Goal: Task Accomplishment & Management: Use online tool/utility

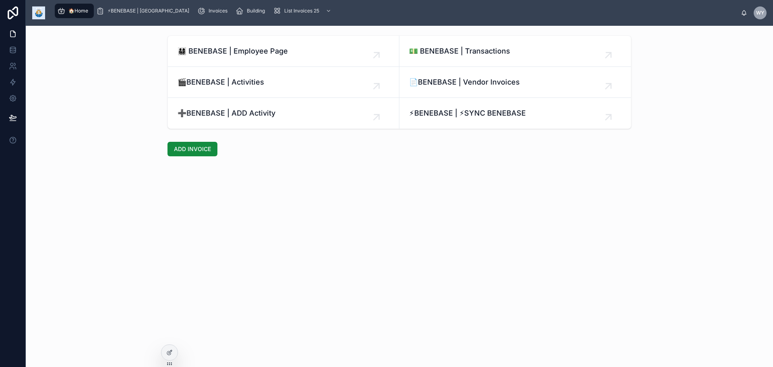
click at [179, 119] on span "➕BENEBASE | ADD Activity" at bounding box center [226, 112] width 98 height 11
click at [271, 88] on div "🎬BENEBASE | Activities" at bounding box center [283, 81] width 212 height 11
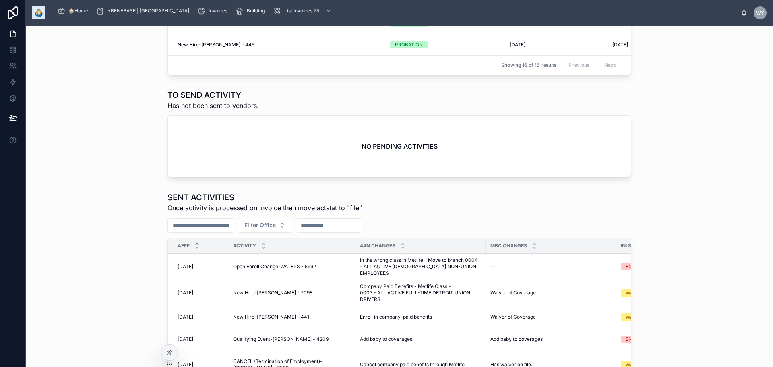
scroll to position [443, 0]
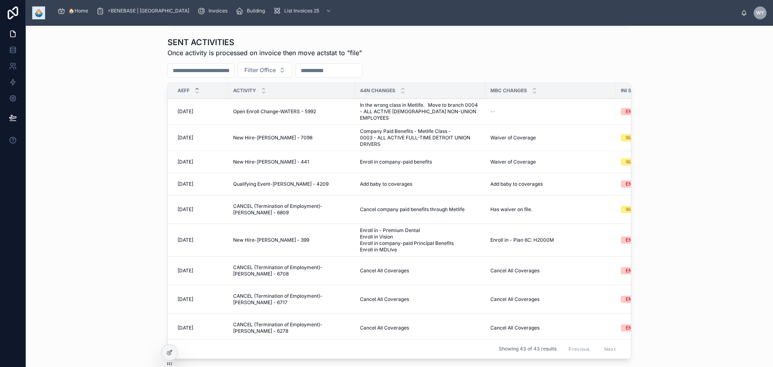
click at [177, 115] on span "1/1/2025" at bounding box center [185, 111] width 16 height 6
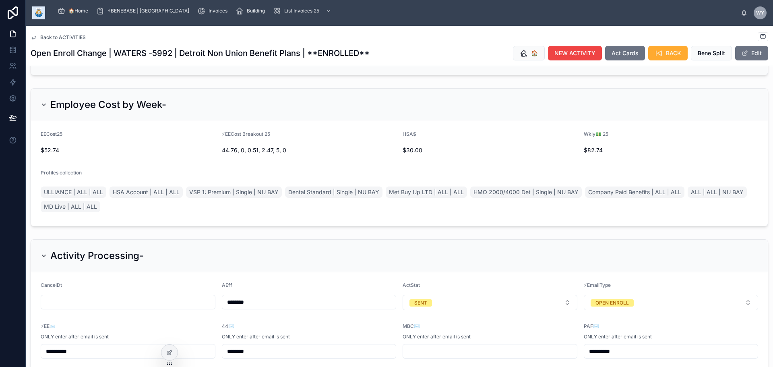
scroll to position [161, 0]
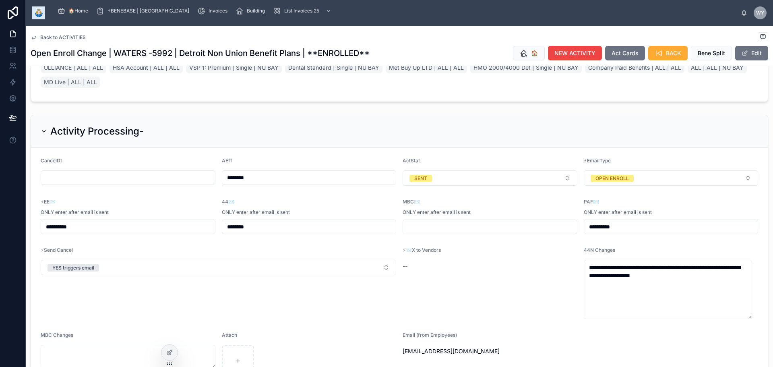
click at [562, 185] on button "SENT" at bounding box center [489, 177] width 175 height 15
click at [529, 238] on div "File ✔️ (select once veri on bill)" at bounding box center [473, 232] width 112 height 12
click at [531, 57] on span "🏠" at bounding box center [534, 53] width 7 height 8
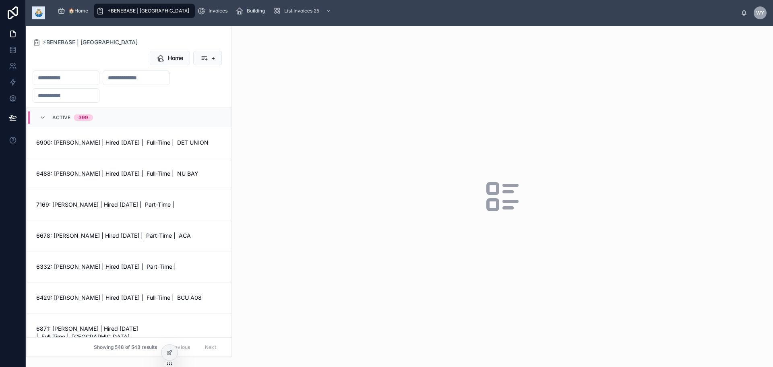
drag, startPoint x: 123, startPoint y: 101, endPoint x: 118, endPoint y: 104, distance: 6.0
click at [99, 83] on input "text" at bounding box center [66, 77] width 66 height 11
type input "*******"
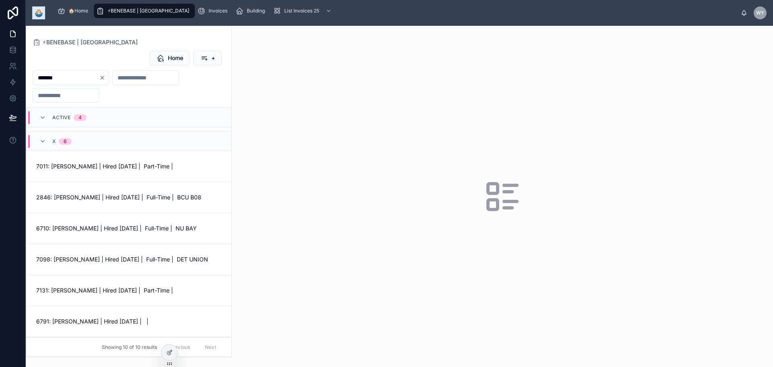
scroll to position [249, 0]
click at [137, 255] on span "7098: TRENTON JOHNSON | Hired 12/30/24 | Full-Time | DET UNION" at bounding box center [128, 259] width 185 height 8
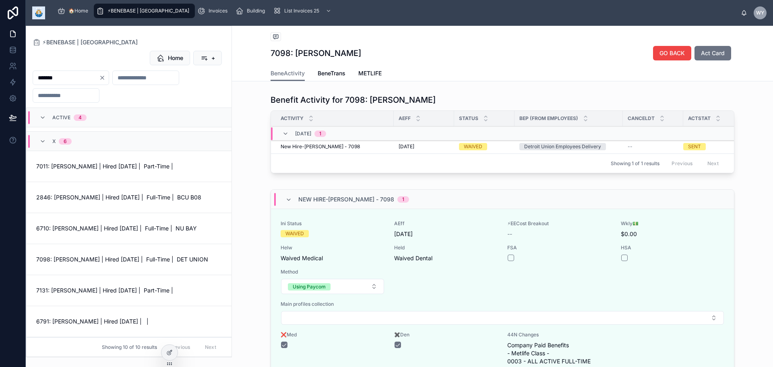
click at [345, 77] on span "BeneTrans" at bounding box center [331, 73] width 28 height 8
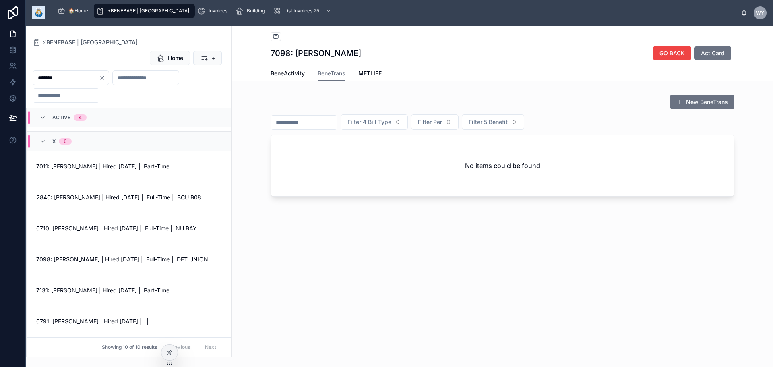
click at [381, 77] on span "METLIFE" at bounding box center [369, 73] width 23 height 8
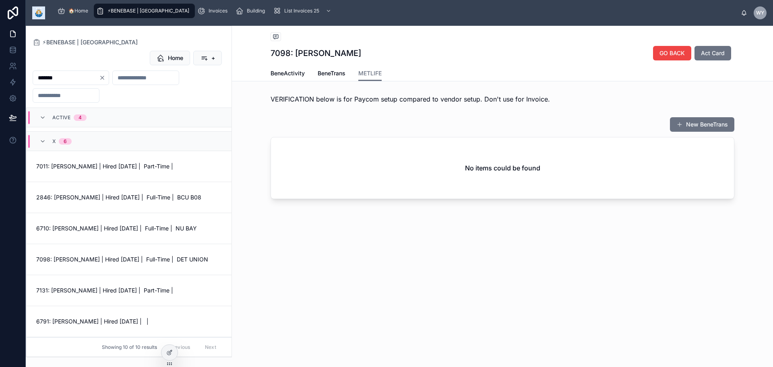
click at [88, 14] on span "🏠Home" at bounding box center [78, 11] width 20 height 6
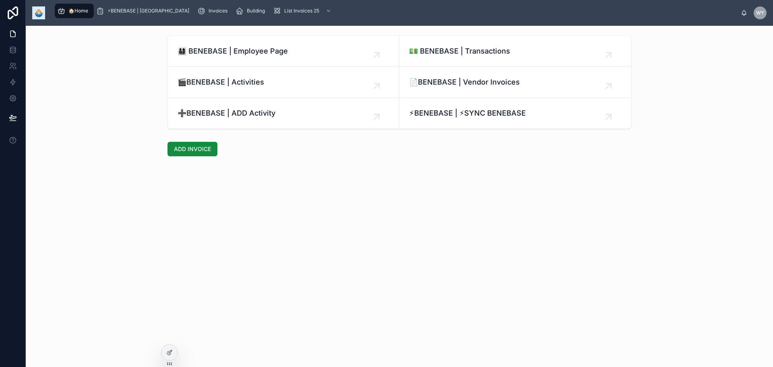
click at [233, 88] on div "🎬BENEBASE | Activities" at bounding box center [283, 81] width 212 height 11
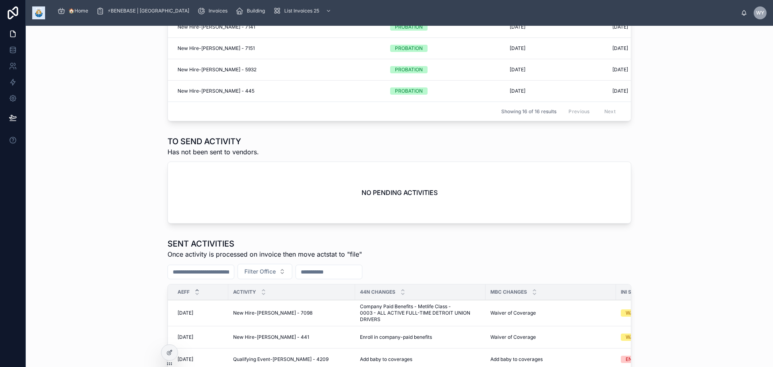
scroll to position [443, 0]
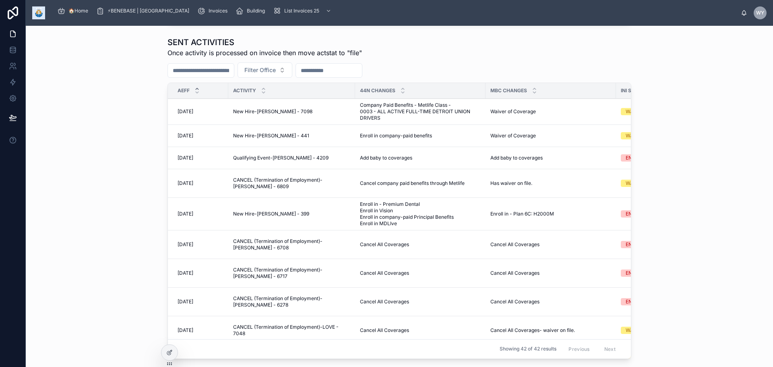
click at [233, 139] on span "New Hire-PLISKA - 441" at bounding box center [271, 135] width 76 height 6
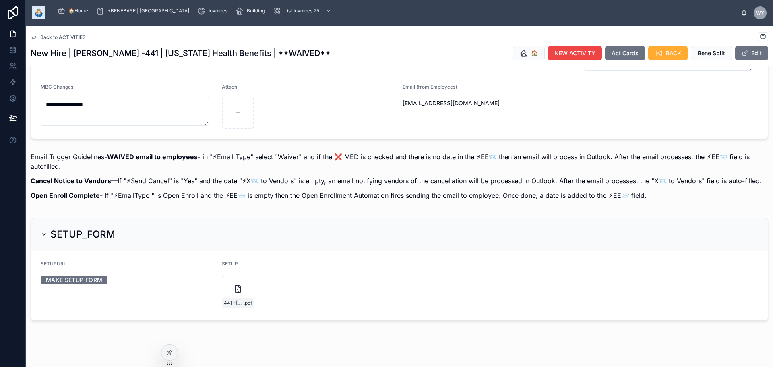
scroll to position [250, 0]
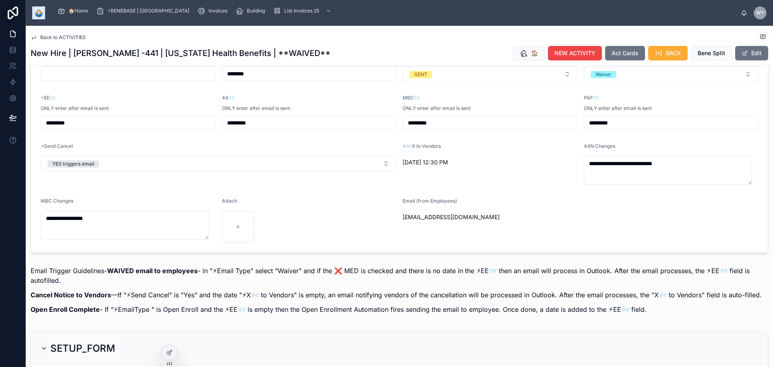
click at [507, 82] on button "SENT" at bounding box center [489, 73] width 175 height 15
click at [476, 227] on div "File ✔️ (select once veri on bill)" at bounding box center [460, 223] width 70 height 7
click at [84, 41] on span "Back to ACTIVITIES" at bounding box center [62, 37] width 45 height 6
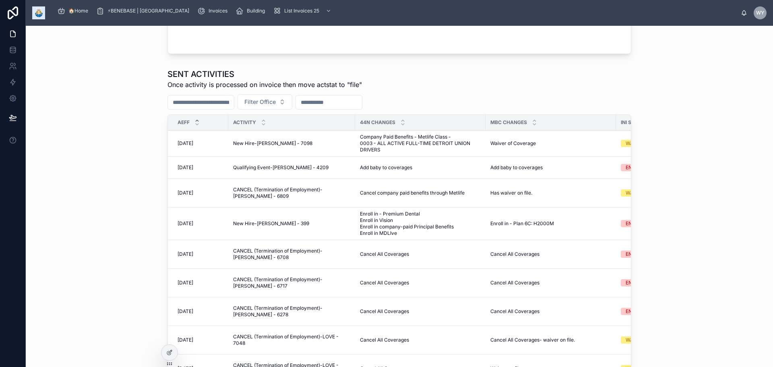
scroll to position [411, 0]
click at [360, 170] on span "Add baby to coverages" at bounding box center [386, 167] width 52 height 6
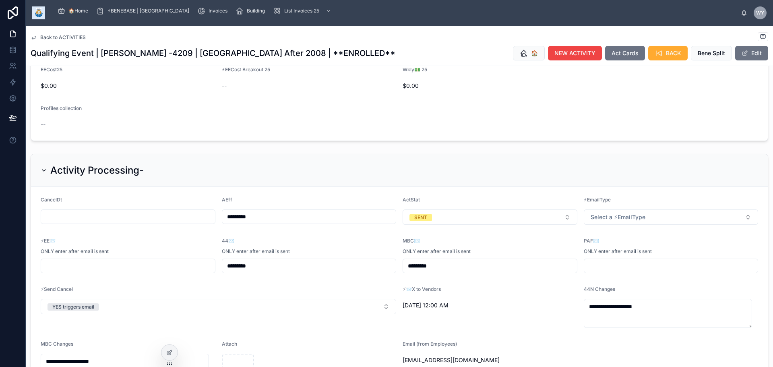
scroll to position [161, 0]
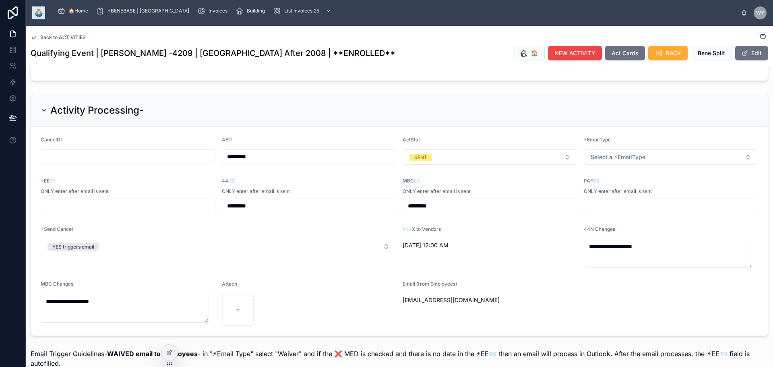
click at [474, 245] on form "**********" at bounding box center [399, 231] width 736 height 208
click at [475, 165] on button "SENT" at bounding box center [489, 156] width 175 height 15
click at [456, 309] on div "File ✔️ (select once veri on bill)" at bounding box center [460, 304] width 70 height 7
click at [72, 41] on span "Back to ACTIVITIES" at bounding box center [62, 37] width 45 height 6
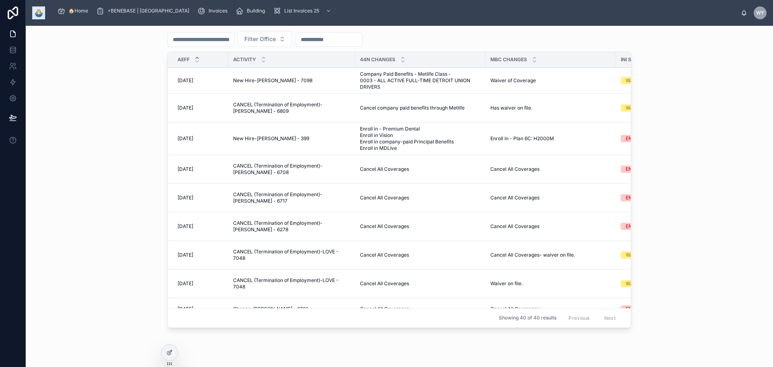
scroll to position [483, 0]
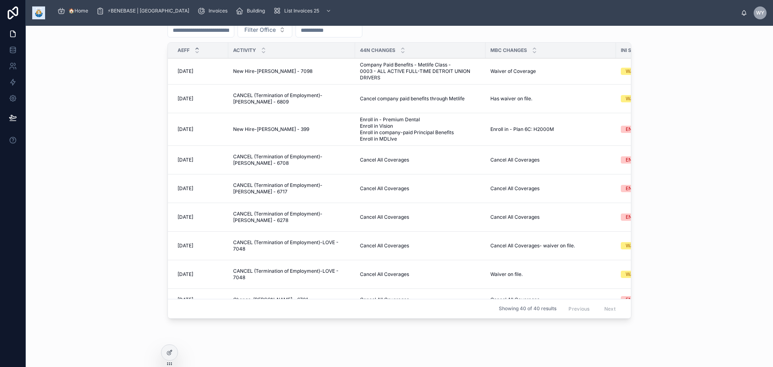
click at [233, 105] on span "CANCEL (Termination of Employment)-AZELTON - 6809" at bounding box center [291, 98] width 117 height 13
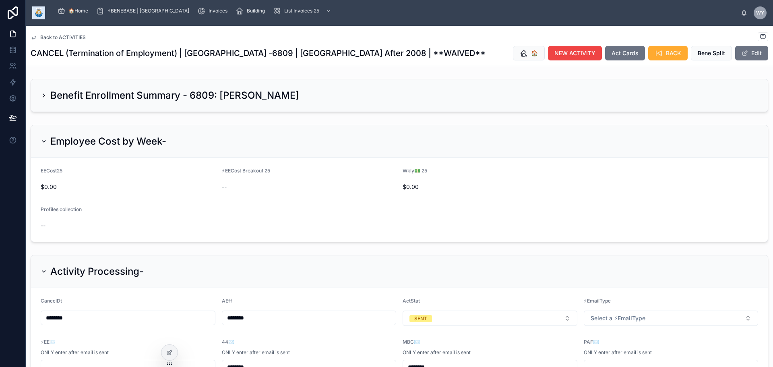
drag, startPoint x: 53, startPoint y: 136, endPoint x: 97, endPoint y: 142, distance: 44.8
click at [53, 102] on div "Benefit Enrollment Summary - 6809: TIMOTHY AZELTON" at bounding box center [170, 95] width 258 height 13
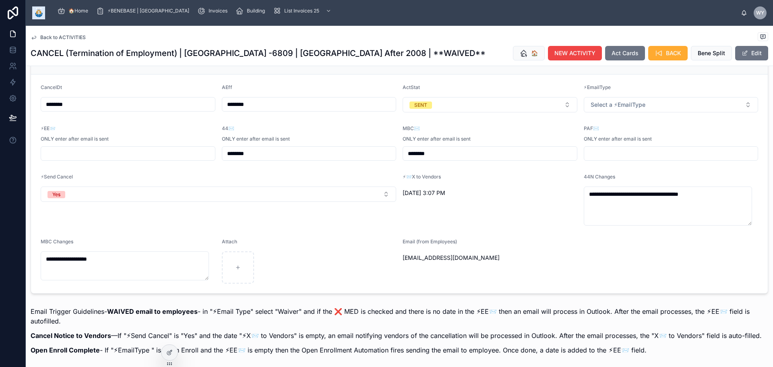
scroll to position [724, 0]
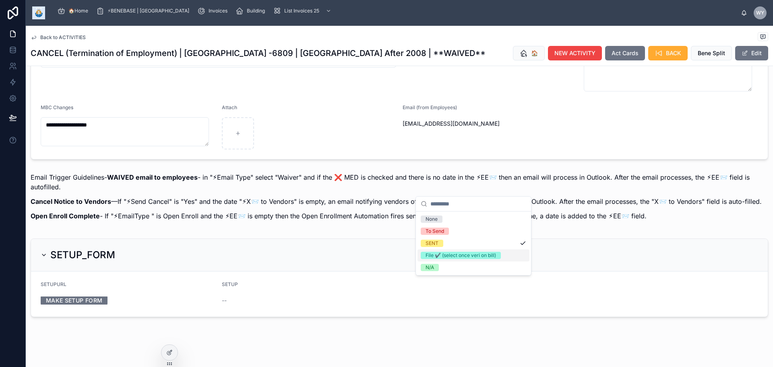
click at [464, 259] on div "File ✔️ (select once veri on bill)" at bounding box center [460, 254] width 70 height 7
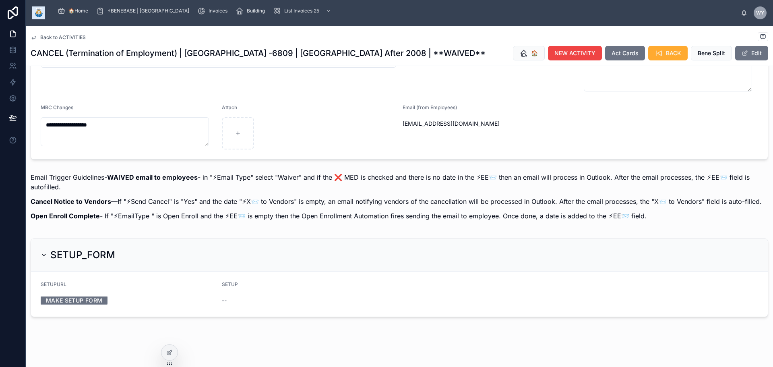
click at [681, 57] on span "BACK" at bounding box center [673, 53] width 15 height 8
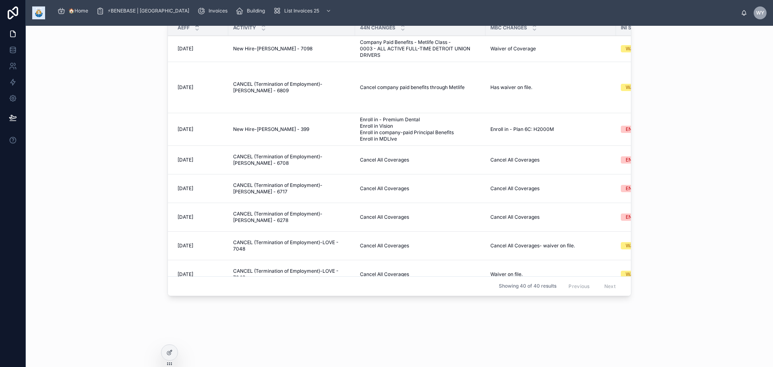
scroll to position [585, 0]
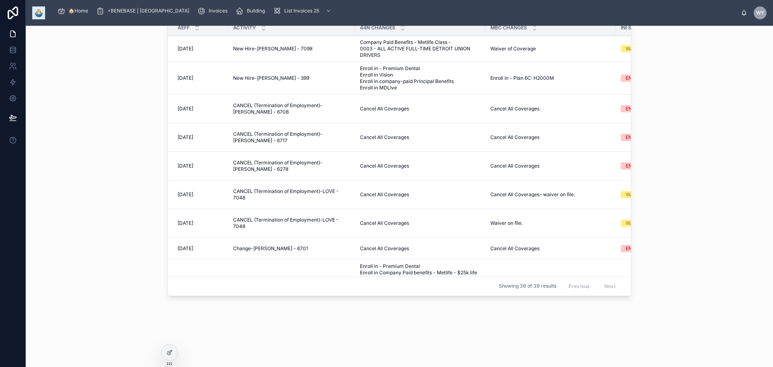
click at [228, 77] on td "New Hire-HASTREITER - 399 New Hire-HASTREITER - 399" at bounding box center [291, 78] width 127 height 33
click at [233, 75] on span "New Hire-HASTREITER - 399" at bounding box center [271, 78] width 76 height 6
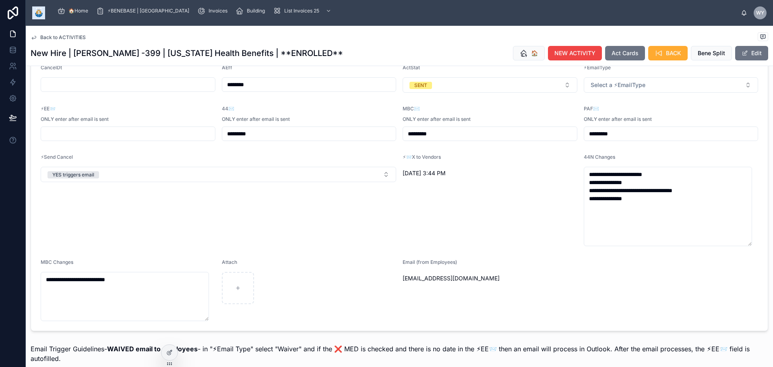
scroll to position [644, 0]
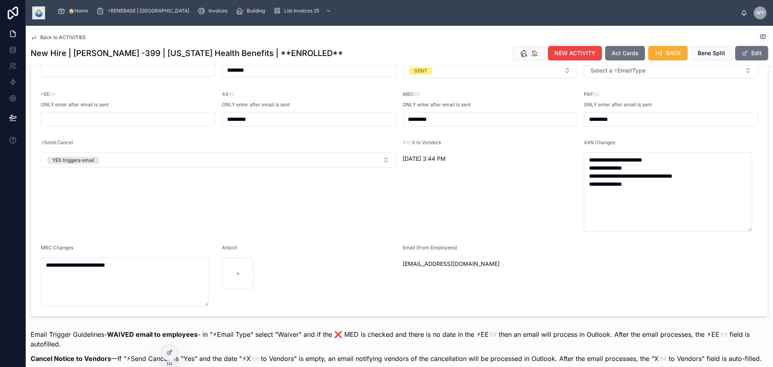
click at [562, 78] on button "SENT" at bounding box center [489, 70] width 175 height 15
click at [524, 227] on div "File ✔️ (select once veri on bill)" at bounding box center [473, 221] width 112 height 12
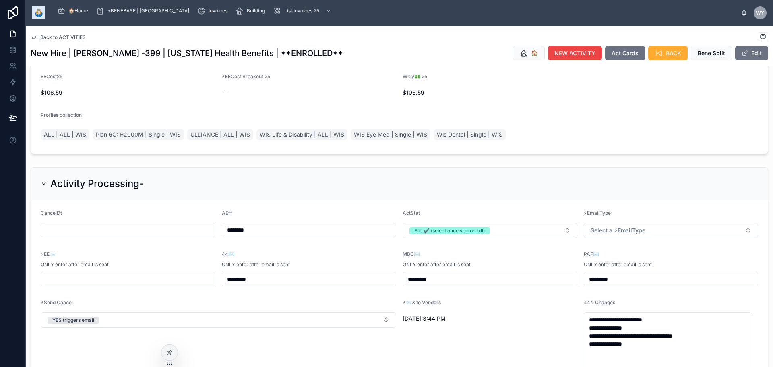
scroll to position [483, 0]
click at [86, 41] on span "Back to ACTIVITIES" at bounding box center [62, 37] width 45 height 6
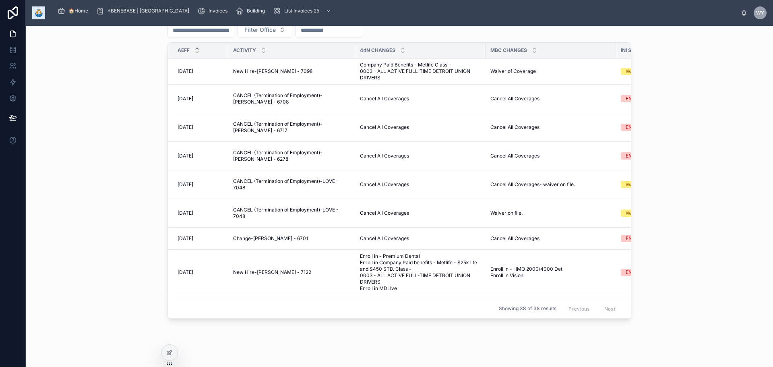
click at [259, 105] on span "CANCEL (Termination of Employment)-TAYLOR - 6708" at bounding box center [291, 98] width 117 height 13
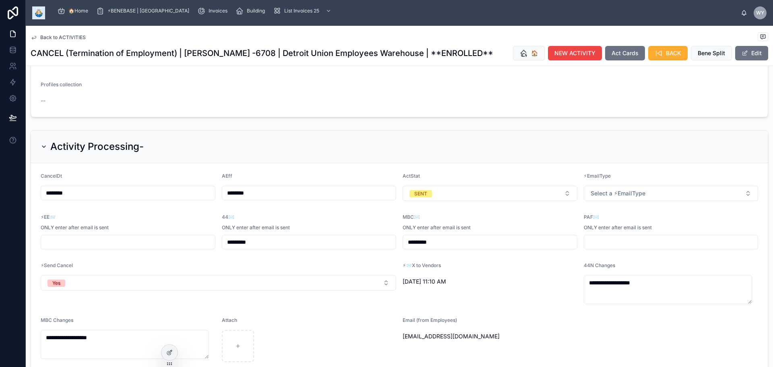
scroll to position [644, 0]
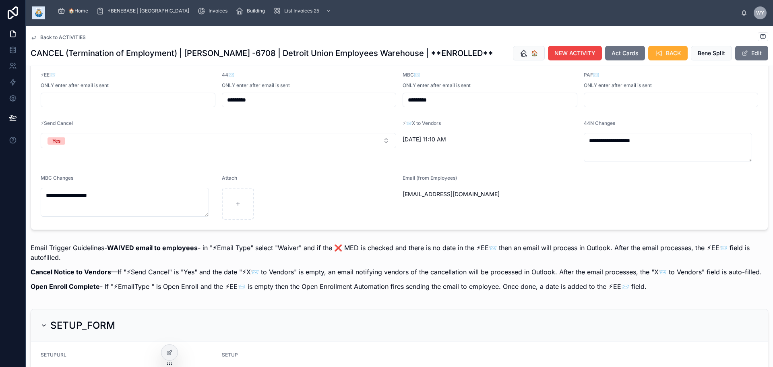
click at [462, 59] on button "SENT" at bounding box center [489, 50] width 175 height 15
click at [467, 218] on div "File ✔️ (select once veri on bill)" at bounding box center [460, 214] width 70 height 7
click at [76, 41] on span "Back to ACTIVITIES" at bounding box center [62, 37] width 45 height 6
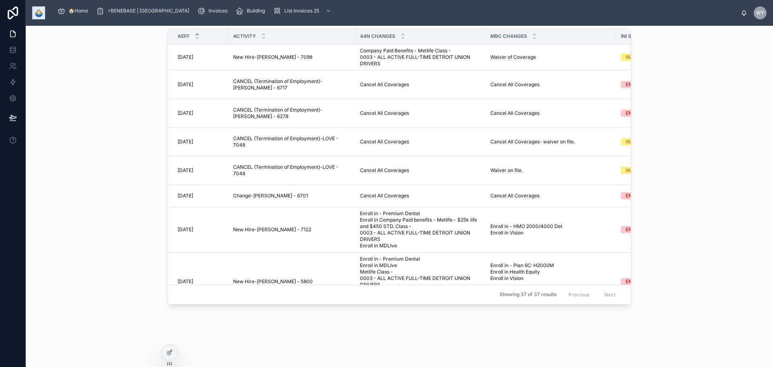
scroll to position [384, 0]
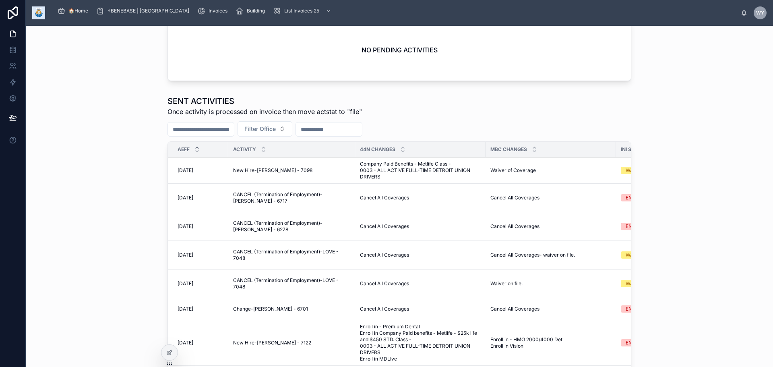
click at [360, 201] on span "Cancel All Coverages" at bounding box center [384, 197] width 49 height 6
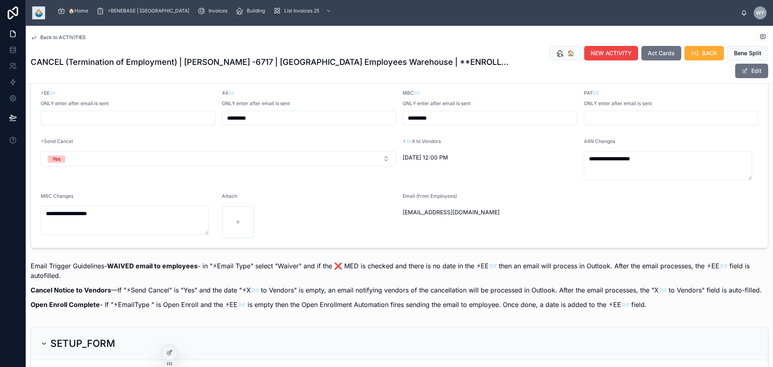
scroll to position [644, 0]
click at [531, 76] on button "SENT" at bounding box center [489, 68] width 175 height 15
click at [526, 220] on div "File ✔️ (select once veri on bill)" at bounding box center [473, 214] width 112 height 12
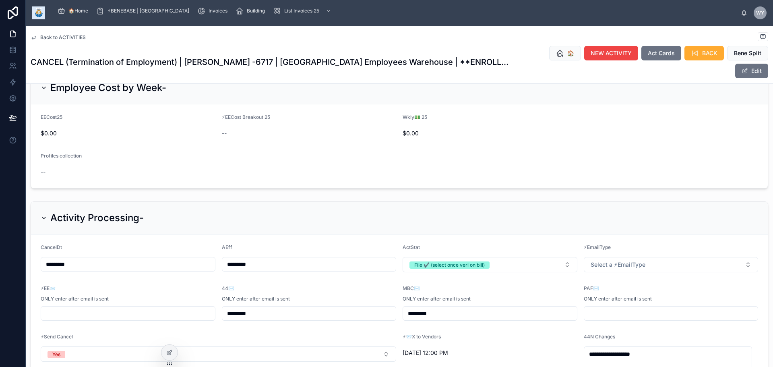
scroll to position [443, 0]
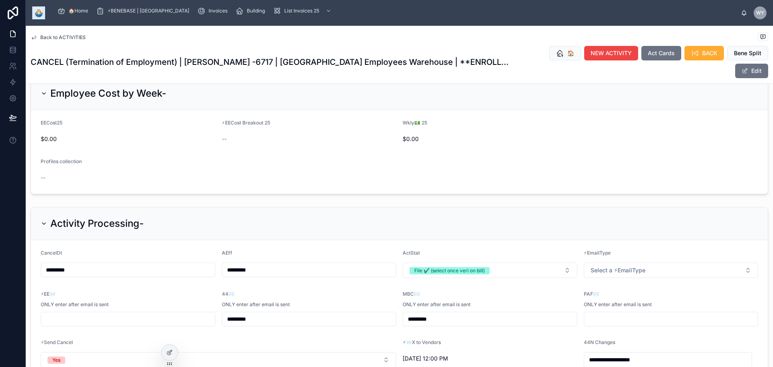
click at [82, 41] on span "Back to ACTIVITIES" at bounding box center [62, 37] width 45 height 6
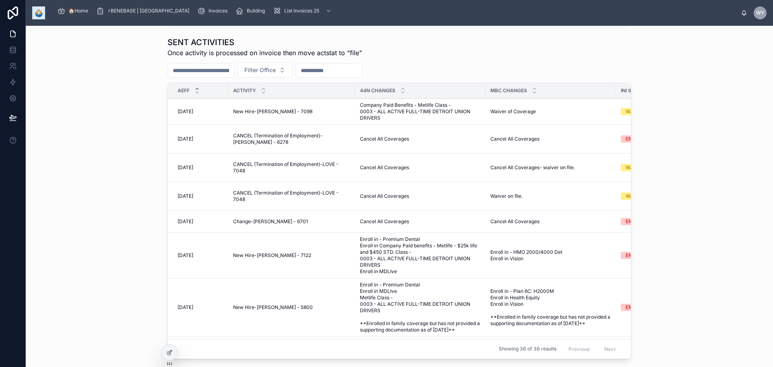
click at [265, 145] on span "CANCEL (Termination of Employment)-EBENHOEH - 6278" at bounding box center [291, 138] width 117 height 13
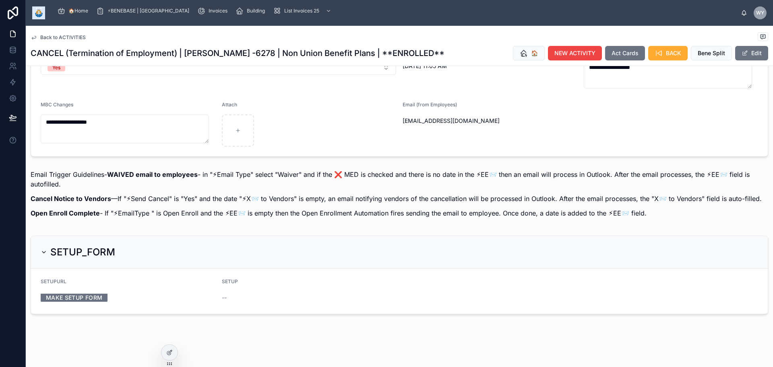
scroll to position [724, 0]
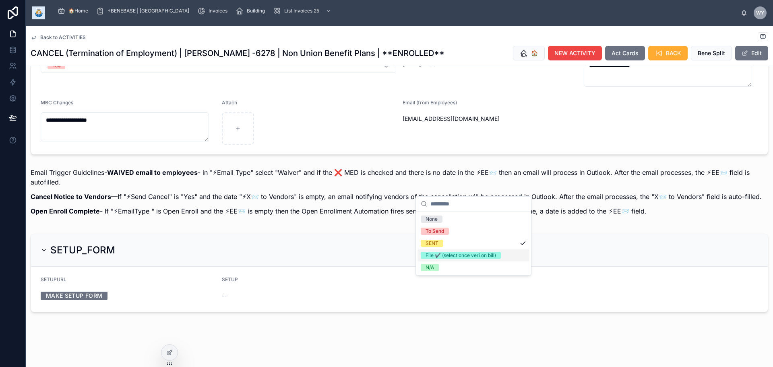
click at [489, 259] on div "File ✔️ (select once veri on bill)" at bounding box center [460, 254] width 70 height 7
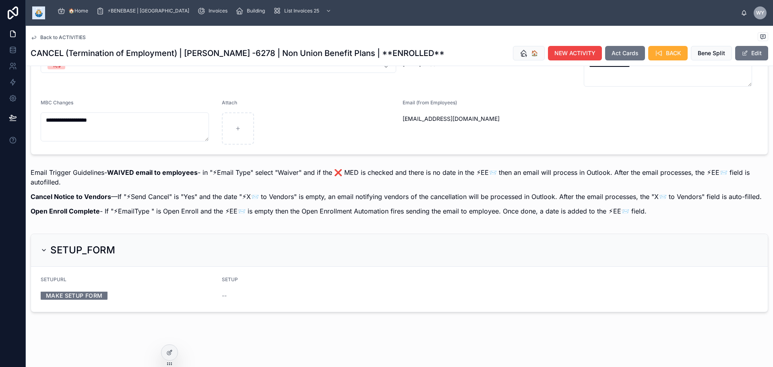
click at [86, 41] on span "Back to ACTIVITIES" at bounding box center [62, 37] width 45 height 6
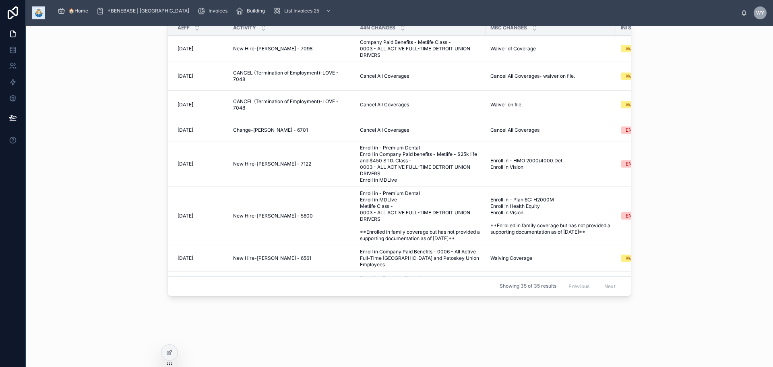
scroll to position [505, 0]
click at [233, 83] on span "CANCEL (Termination of Employment)-LOVE - 7048" at bounding box center [291, 76] width 117 height 13
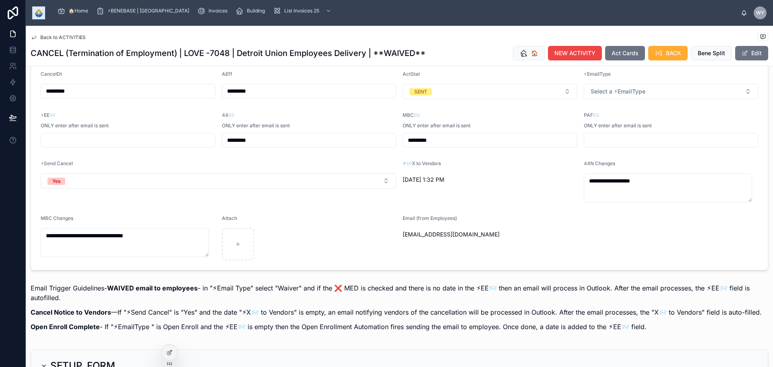
scroll to position [684, 0]
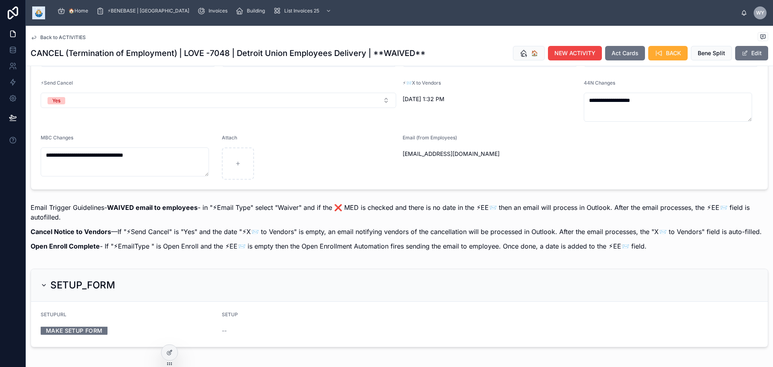
click at [471, 19] on button "SENT" at bounding box center [489, 10] width 175 height 15
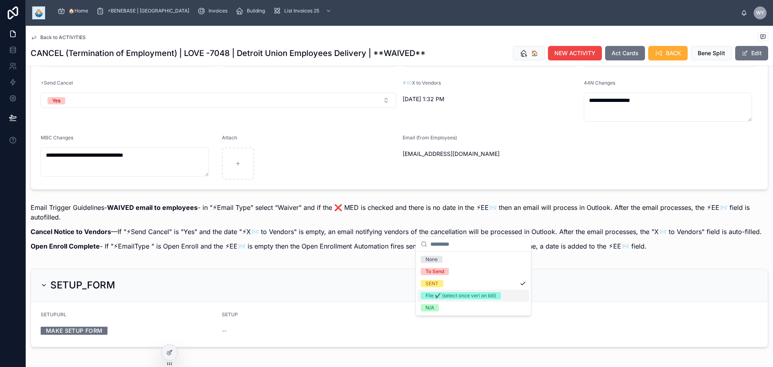
click at [456, 299] on div "File ✔️ (select once veri on bill)" at bounding box center [460, 295] width 70 height 7
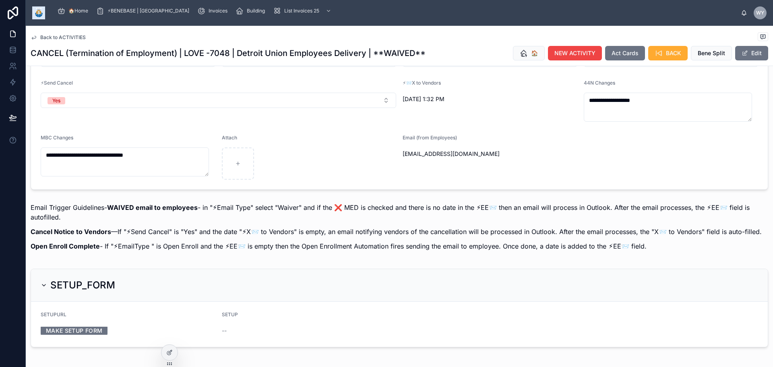
click at [86, 41] on span "Back to ACTIVITIES" at bounding box center [62, 37] width 45 height 6
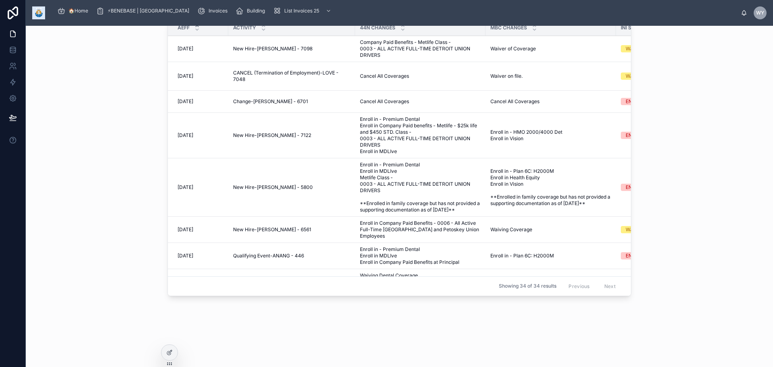
scroll to position [505, 0]
click at [256, 83] on span "CANCEL (Termination of Employment)-LOVE - 7048" at bounding box center [291, 76] width 117 height 13
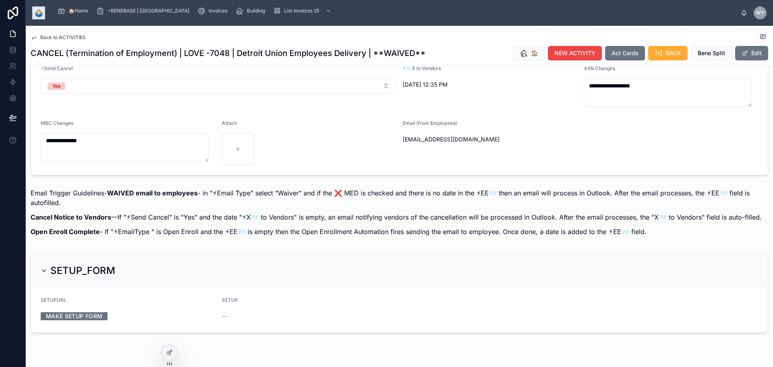
scroll to position [724, 0]
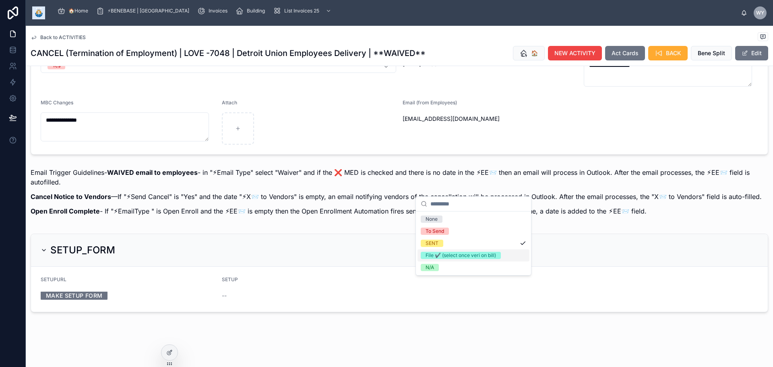
click at [475, 259] on div "File ✔️ (select once veri on bill)" at bounding box center [460, 254] width 70 height 7
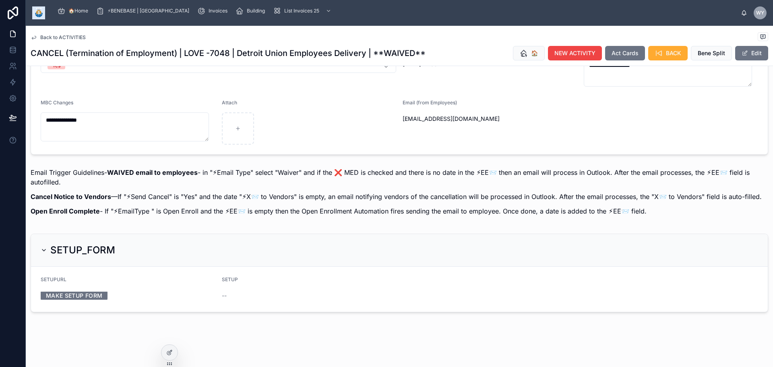
click at [66, 41] on span "Back to ACTIVITIES" at bounding box center [62, 37] width 45 height 6
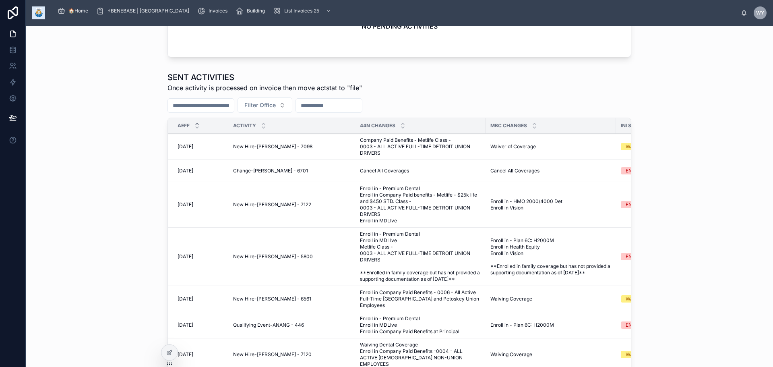
scroll to position [424, 0]
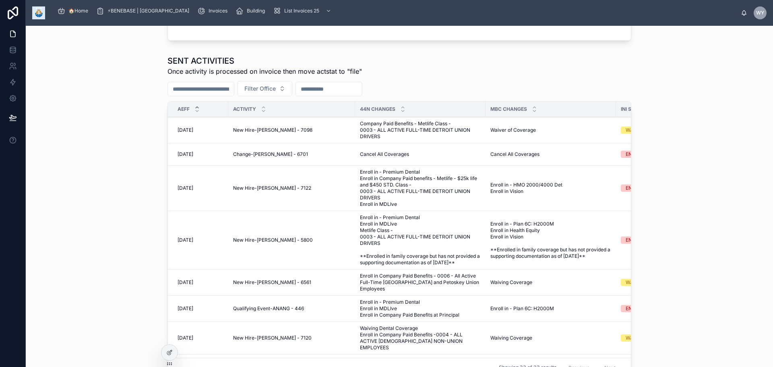
click at [231, 165] on td "Change-BROWNING - 6701 Change-BROWNING - 6701" at bounding box center [291, 154] width 127 height 22
click at [233, 157] on span "Change-BROWNING - 6701" at bounding box center [270, 154] width 75 height 6
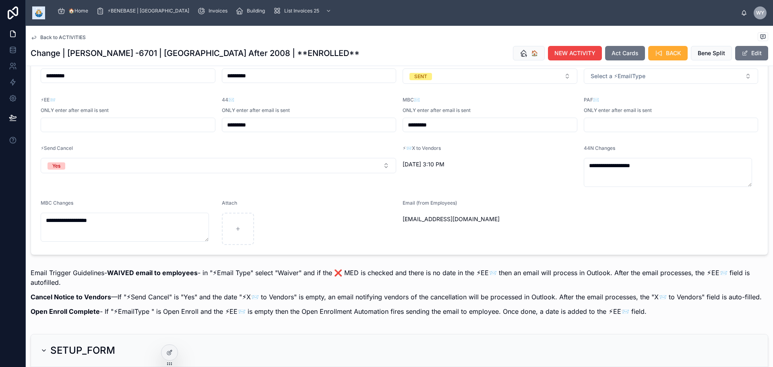
scroll to position [684, 0]
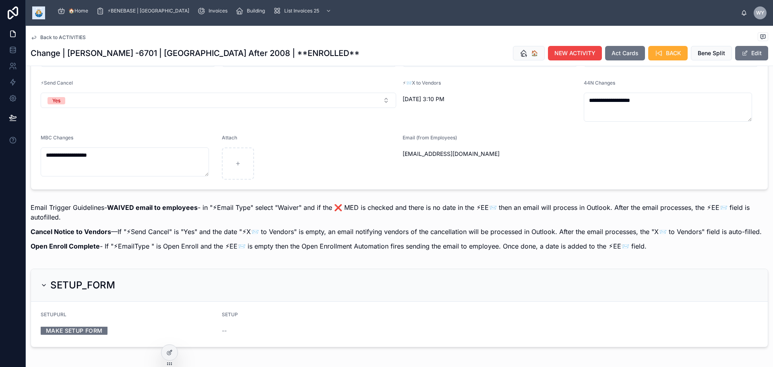
click at [461, 19] on button "SENT" at bounding box center [489, 10] width 175 height 15
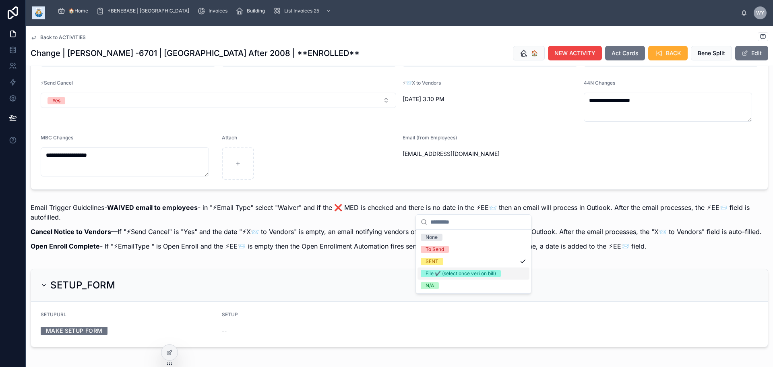
click at [462, 277] on div "File ✔️ (select once veri on bill)" at bounding box center [460, 273] width 70 height 7
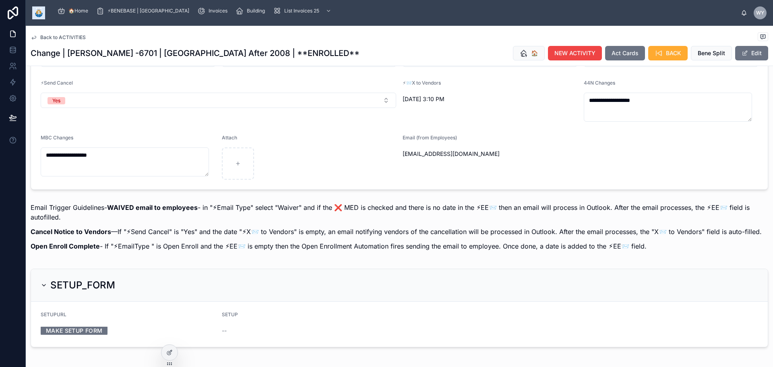
click at [86, 41] on span "Back to ACTIVITIES" at bounding box center [62, 37] width 45 height 6
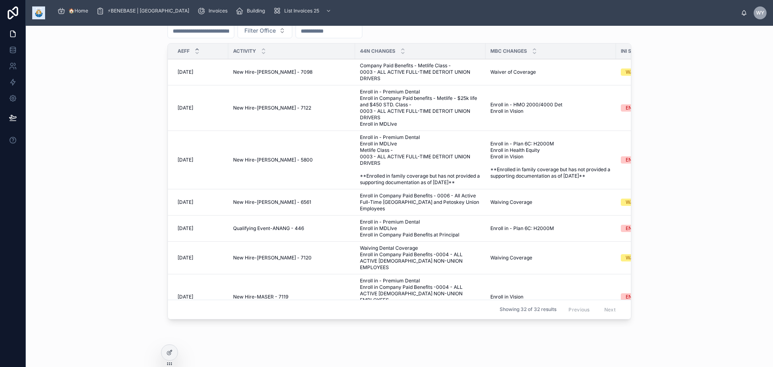
scroll to position [464, 0]
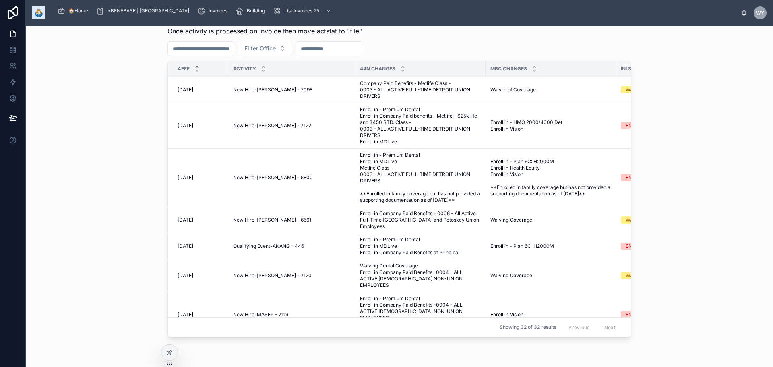
click at [235, 129] on span "New Hire-BANKHEAD - 7122" at bounding box center [272, 125] width 78 height 6
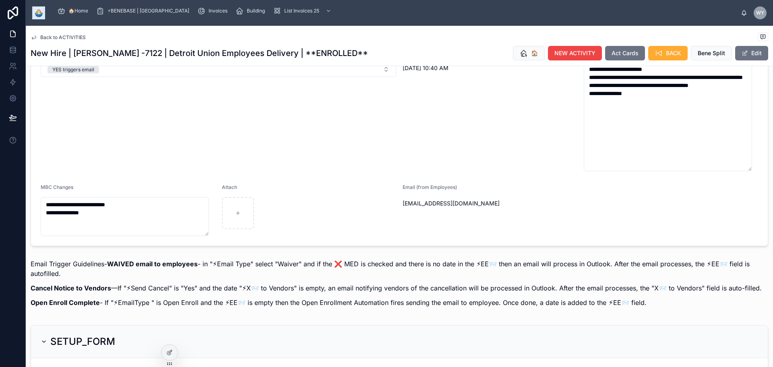
scroll to position [764, 0]
click at [462, 266] on div "File ✔️ (select once veri on bill)" at bounding box center [460, 261] width 70 height 7
click at [86, 41] on span "Back to ACTIVITIES" at bounding box center [62, 37] width 45 height 6
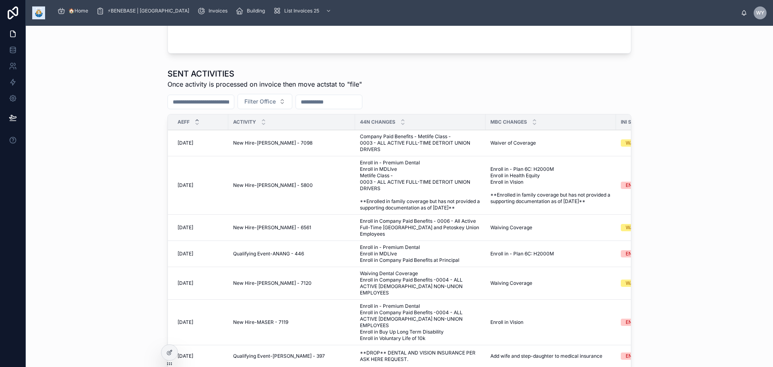
scroll to position [545, 0]
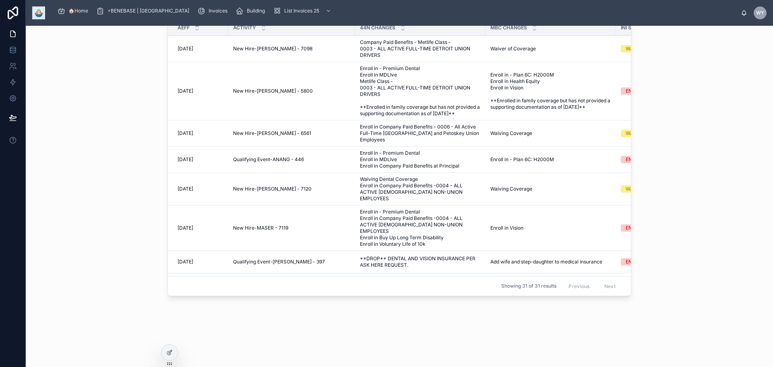
click at [360, 117] on span "Enroll in - Premium Dental Enroll in MDLIve Metlife Class - 0003 - ALL ACTIVE F…" at bounding box center [420, 91] width 121 height 52
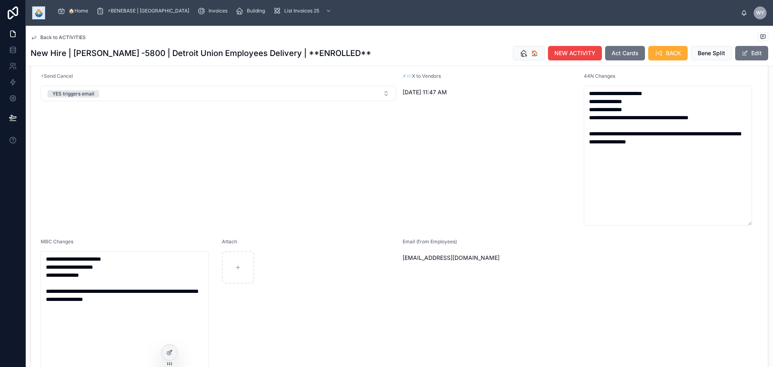
scroll to position [845, 0]
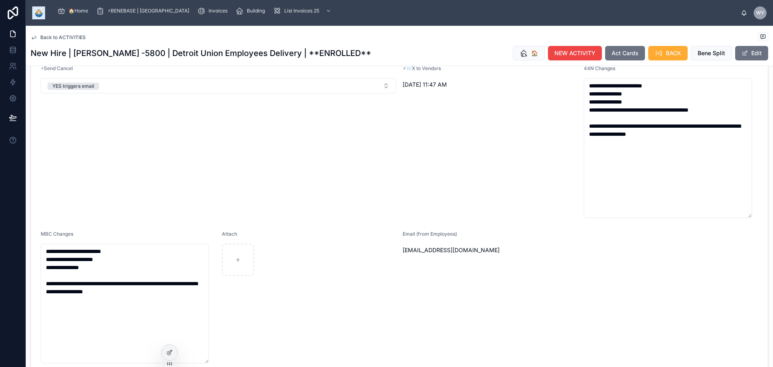
click at [480, 317] on div "File ✔️ (select once veri on bill)" at bounding box center [460, 313] width 70 height 7
click at [79, 41] on span "Back to ACTIVITIES" at bounding box center [62, 37] width 45 height 6
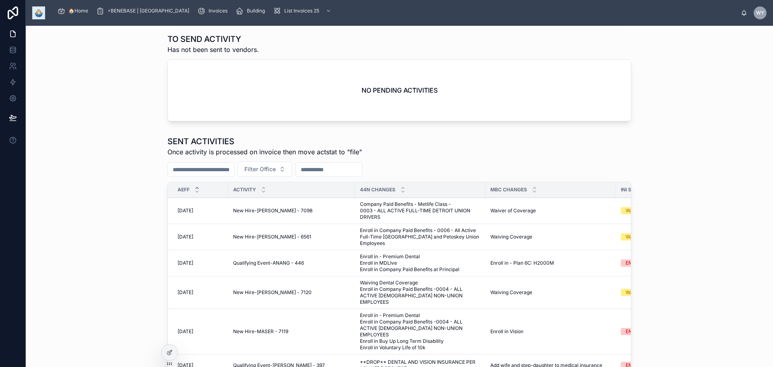
scroll to position [464, 0]
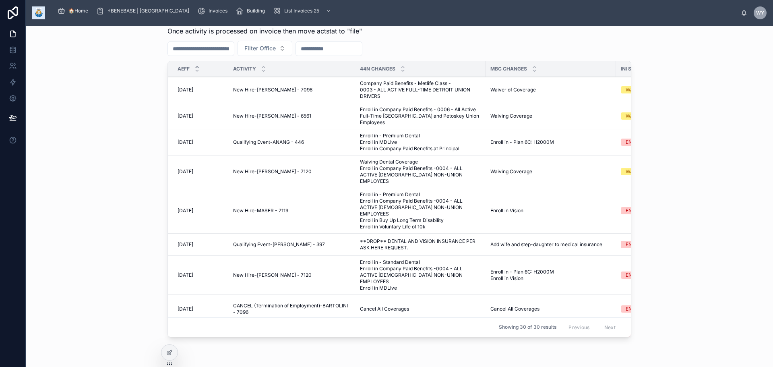
click at [375, 126] on span "Enroll in Company Paid Benefits - 0006 - All Active Full-Time Bay City and Peto…" at bounding box center [420, 115] width 121 height 19
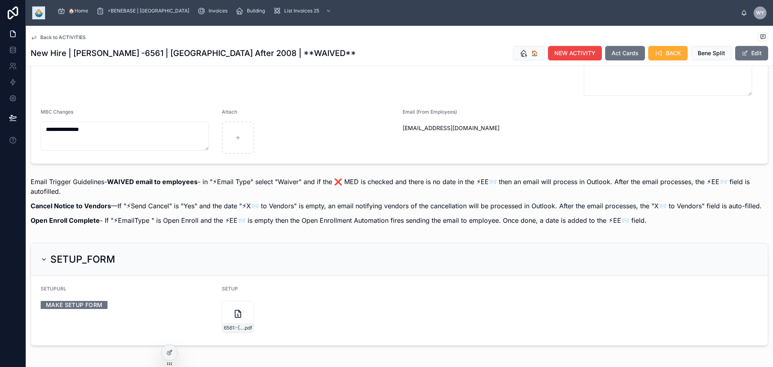
scroll to position [764, 0]
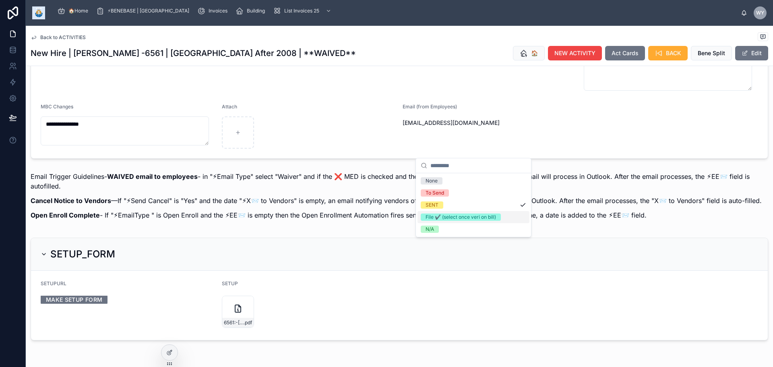
click at [476, 220] on div "File ✔️ (select once veri on bill)" at bounding box center [460, 216] width 70 height 7
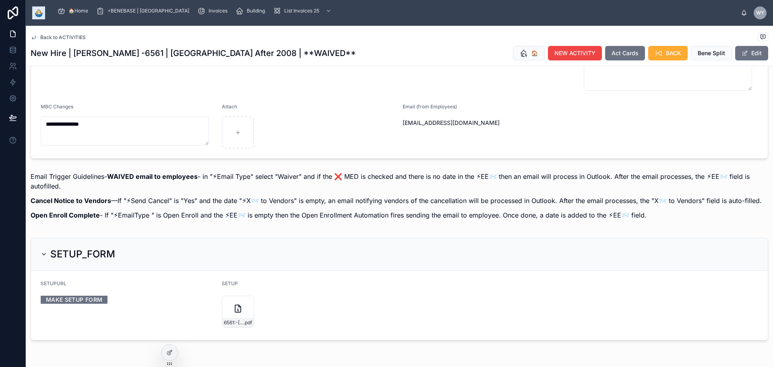
click at [76, 41] on span "Back to ACTIVITIES" at bounding box center [62, 37] width 45 height 6
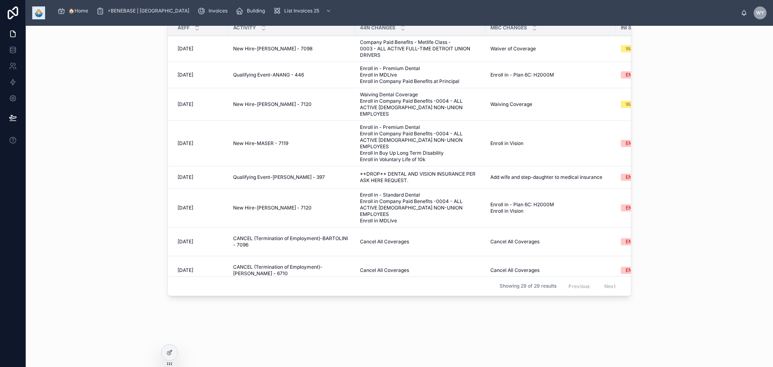
scroll to position [505, 0]
click at [360, 85] on span "Enroll in - Premium Dental Enroll in MDLIve Enroll in Company Paid Benefits at …" at bounding box center [420, 75] width 121 height 19
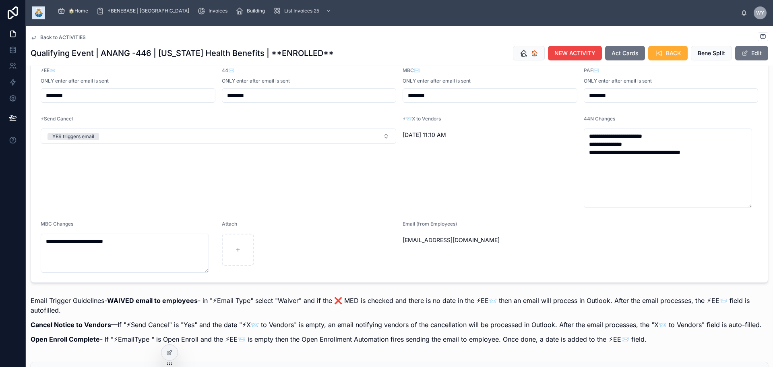
scroll to position [684, 0]
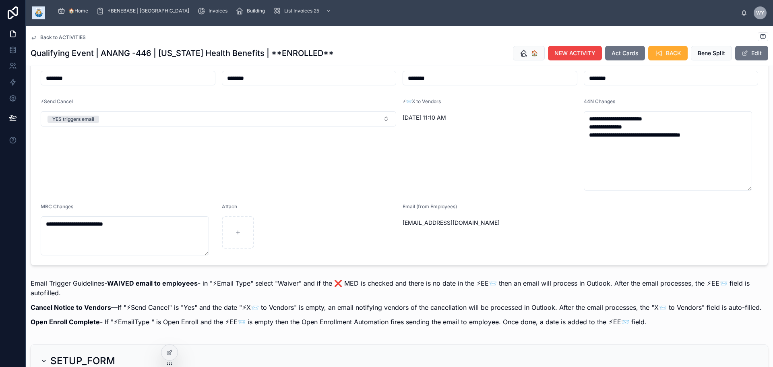
click at [519, 37] on button "SENT" at bounding box center [489, 29] width 175 height 15
click at [481, 290] on div "File ✔️ (select once veri on bill)" at bounding box center [460, 286] width 70 height 7
click at [86, 41] on span "Back to ACTIVITIES" at bounding box center [62, 37] width 45 height 6
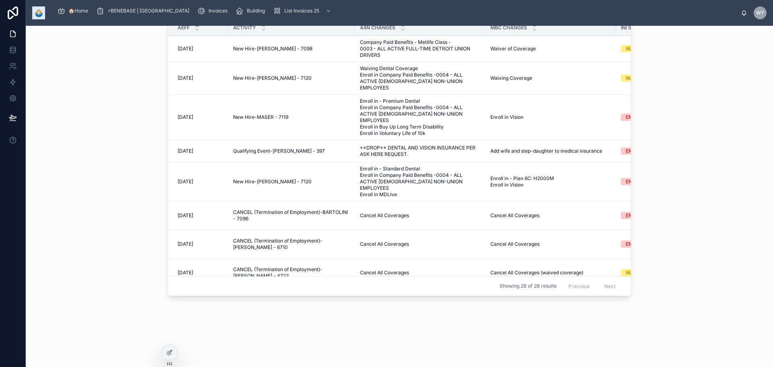
scroll to position [505, 0]
click at [233, 82] on span "New Hire-RIGLEY - 7120" at bounding box center [272, 79] width 78 height 6
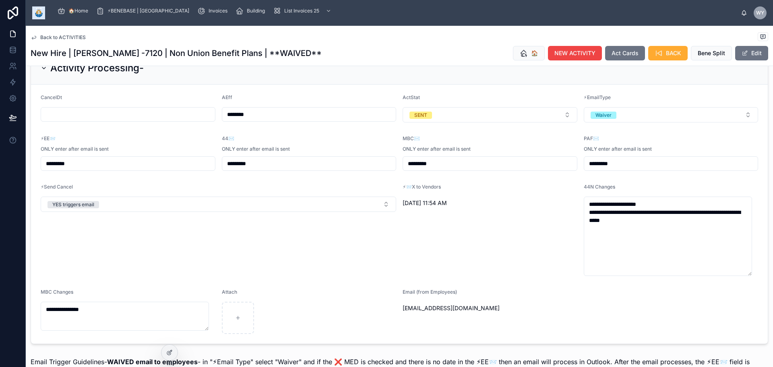
scroll to position [764, 0]
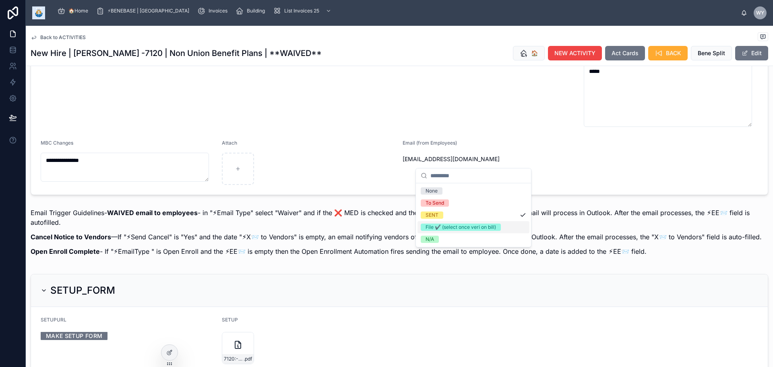
click at [445, 231] on div "File ✔️ (select once veri on bill)" at bounding box center [460, 226] width 70 height 7
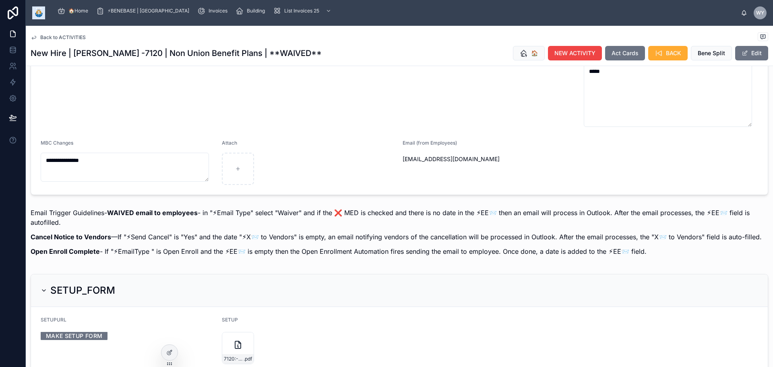
click at [72, 41] on span "Back to ACTIVITIES" at bounding box center [62, 37] width 45 height 6
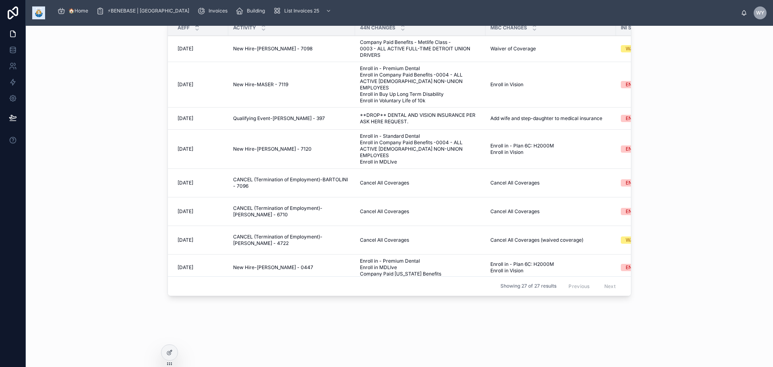
scroll to position [505, 0]
click at [231, 169] on td "New Hire-RIGLEY - 7120 New Hire-RIGLEY - 7120" at bounding box center [291, 149] width 127 height 39
click at [360, 166] on span "Enroll in - Standard Dental Enroll in Company Paid Benefits -0004 - ALL ACTIVE …" at bounding box center [420, 150] width 121 height 32
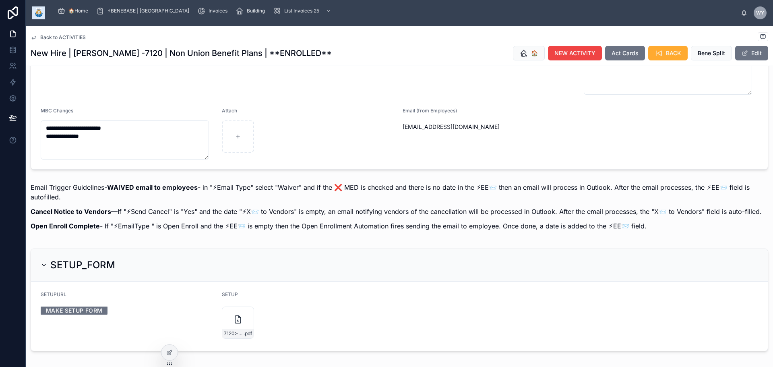
scroll to position [845, 0]
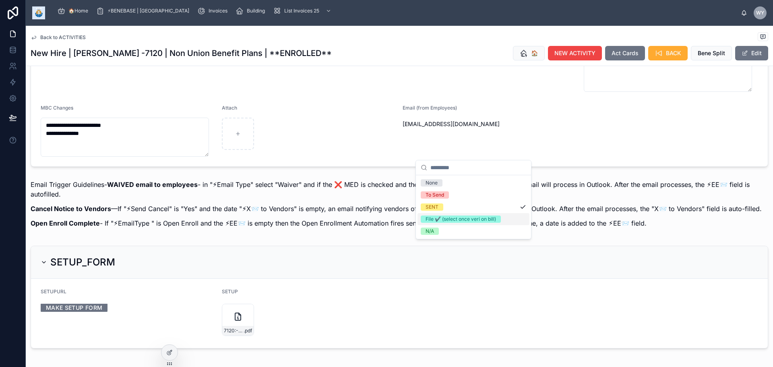
click at [477, 223] on div "File ✔️ (select once veri on bill)" at bounding box center [460, 218] width 70 height 7
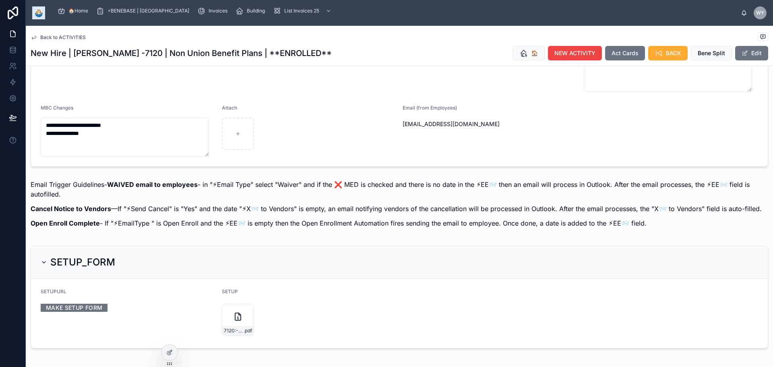
click at [60, 41] on span "Back to ACTIVITIES" at bounding box center [62, 37] width 45 height 6
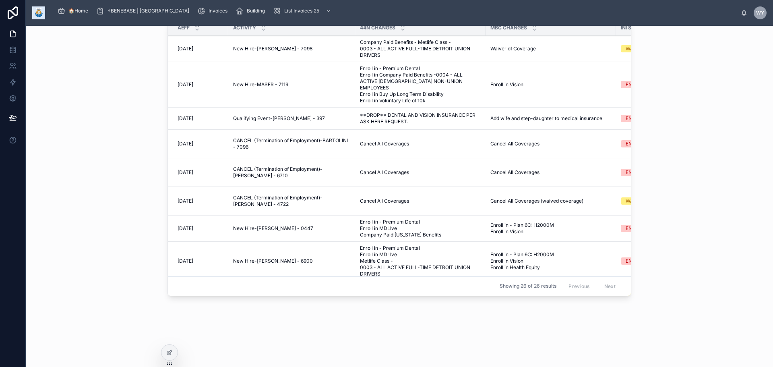
scroll to position [505, 0]
click at [388, 105] on span "Enroll in - Premium Dental Enroll in Company Paid Benefits -0004 - ALL ACTIVE F…" at bounding box center [420, 85] width 121 height 39
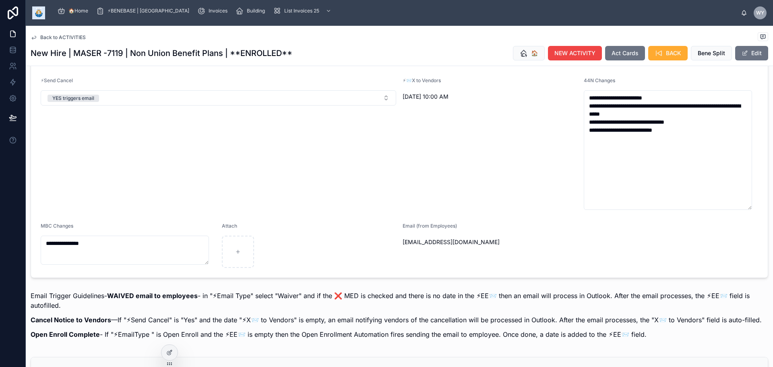
scroll to position [764, 0]
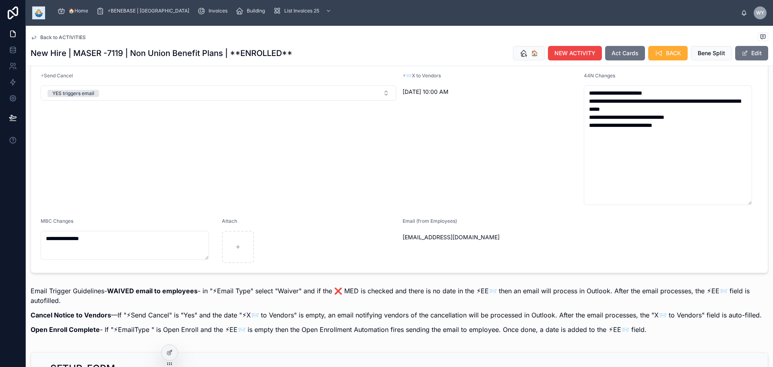
click at [454, 11] on button "SENT" at bounding box center [489, 3] width 175 height 15
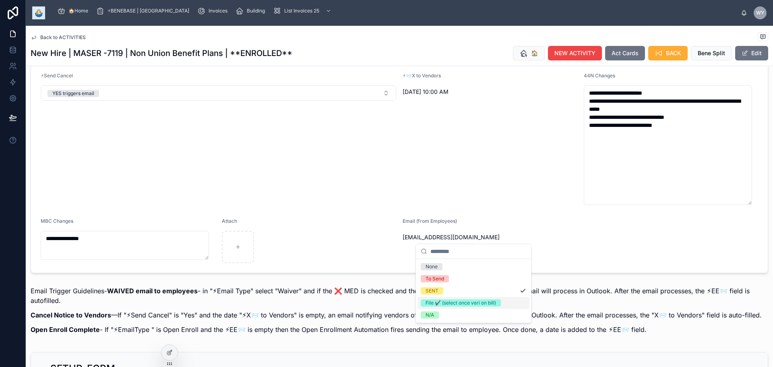
click at [459, 306] on div "File ✔️ (select once veri on bill)" at bounding box center [460, 302] width 70 height 7
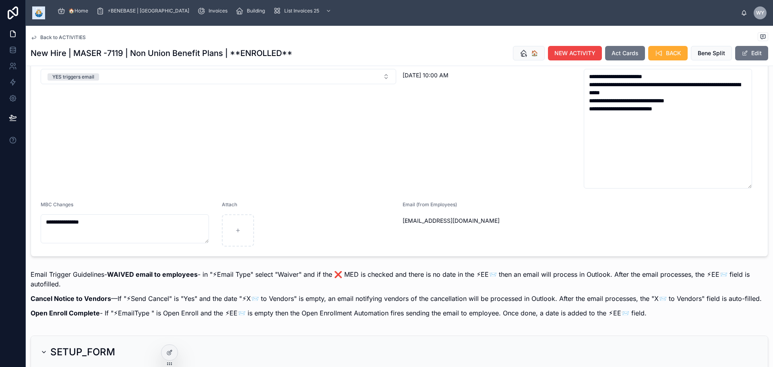
scroll to position [563, 0]
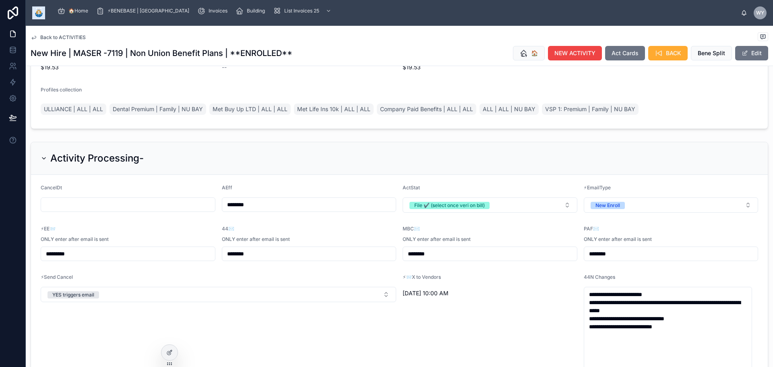
click at [70, 41] on span "Back to ACTIVITIES" at bounding box center [62, 37] width 45 height 6
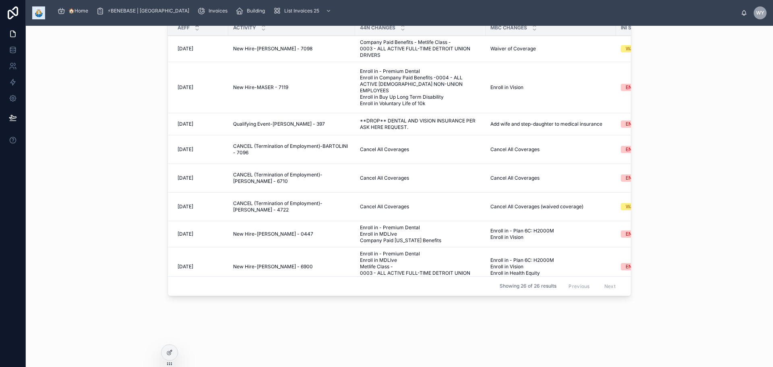
scroll to position [362, 0]
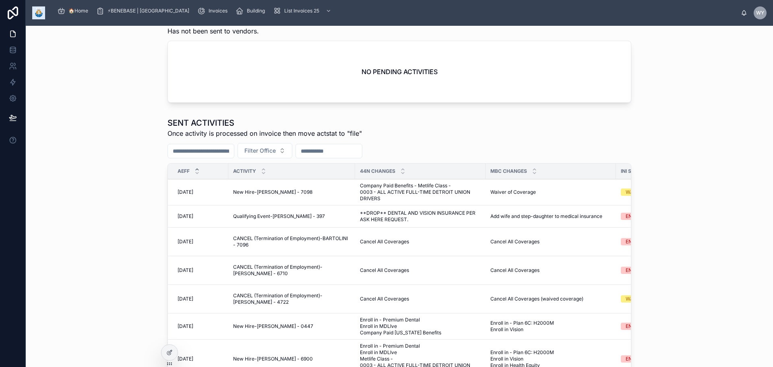
click at [264, 219] on span "Qualifying Event-JENSEN - 397" at bounding box center [279, 216] width 92 height 6
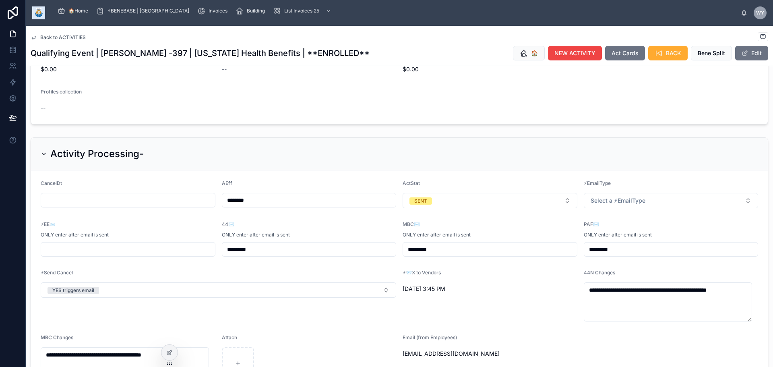
scroll to position [563, 0]
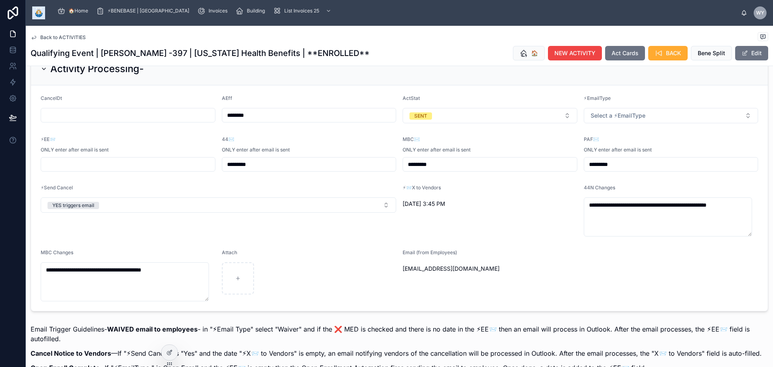
click at [474, 123] on button "SENT" at bounding box center [489, 115] width 175 height 15
click at [482, 236] on div "File ✔️ (select once veri on bill)" at bounding box center [460, 232] width 70 height 7
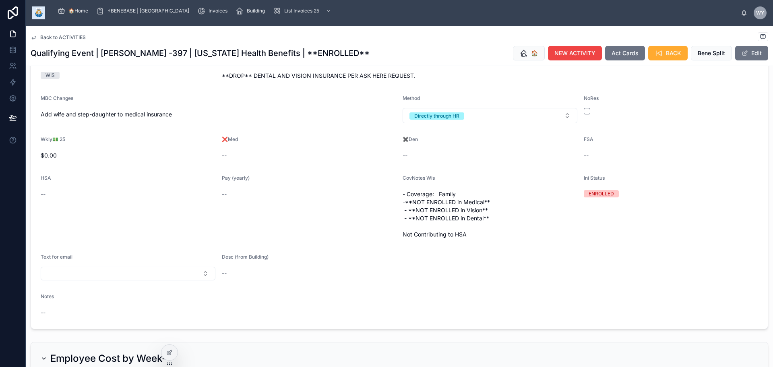
scroll to position [80, 0]
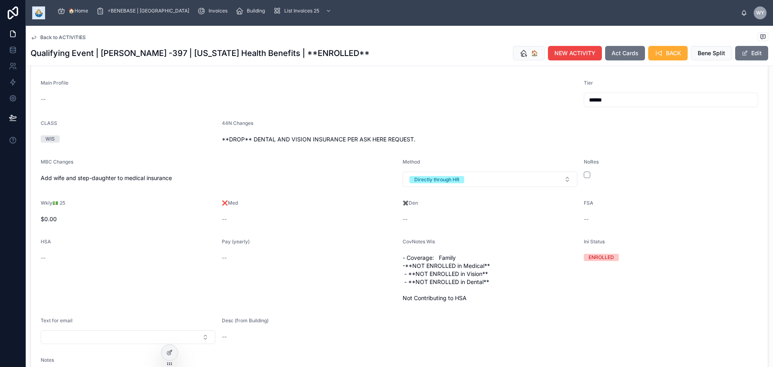
click at [86, 41] on span "Back to ACTIVITIES" at bounding box center [62, 37] width 45 height 6
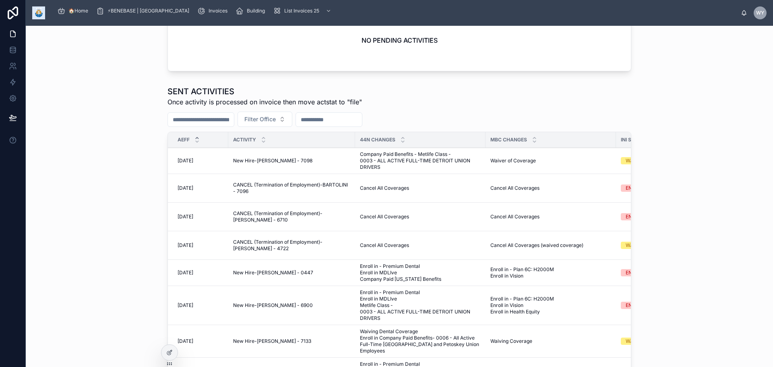
scroll to position [402, 0]
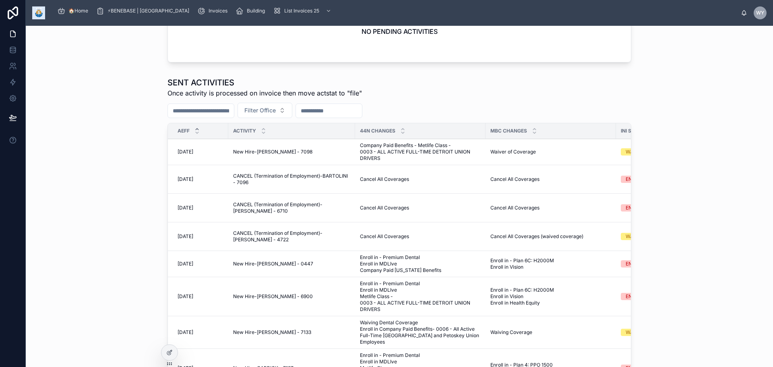
click at [247, 185] on span "CANCEL (Termination of Employment)-BARTOLINI - 7096" at bounding box center [291, 179] width 117 height 13
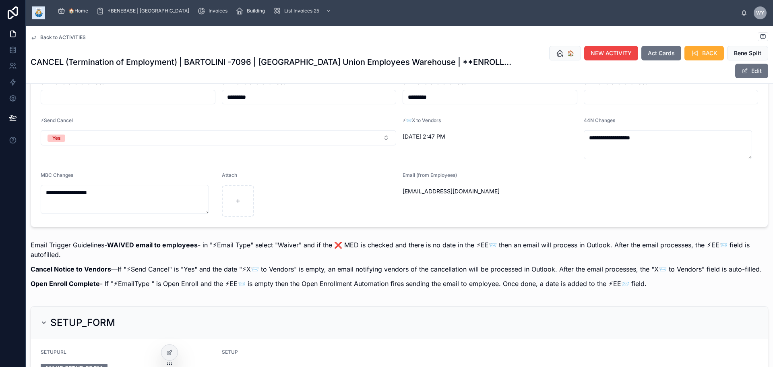
scroll to position [724, 0]
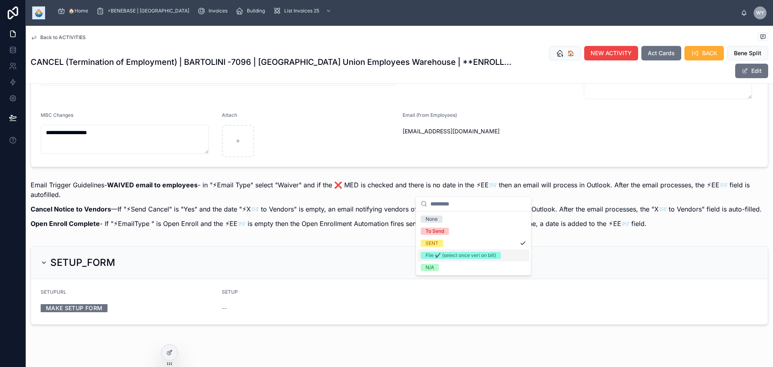
click at [443, 259] on div "File ✔️ (select once veri on bill)" at bounding box center [460, 254] width 70 height 7
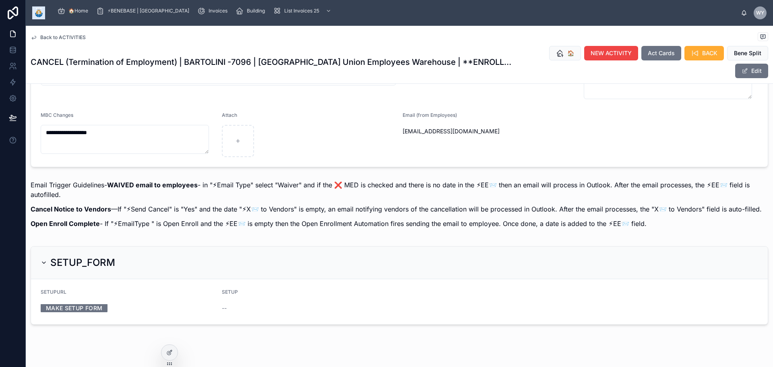
click at [86, 41] on span "Back to ACTIVITIES" at bounding box center [62, 37] width 45 height 6
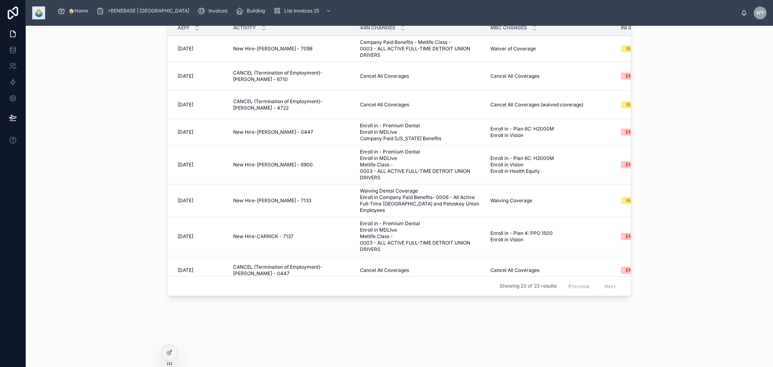
scroll to position [505, 0]
click at [276, 83] on span "CANCEL (Termination of Employment)-JOHNSON - 6710" at bounding box center [291, 76] width 117 height 13
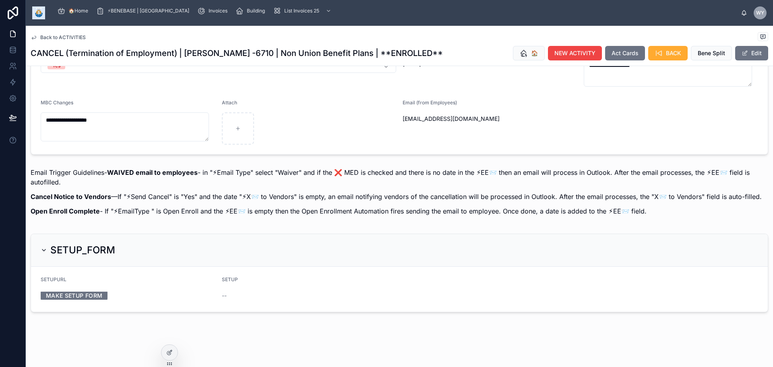
scroll to position [724, 0]
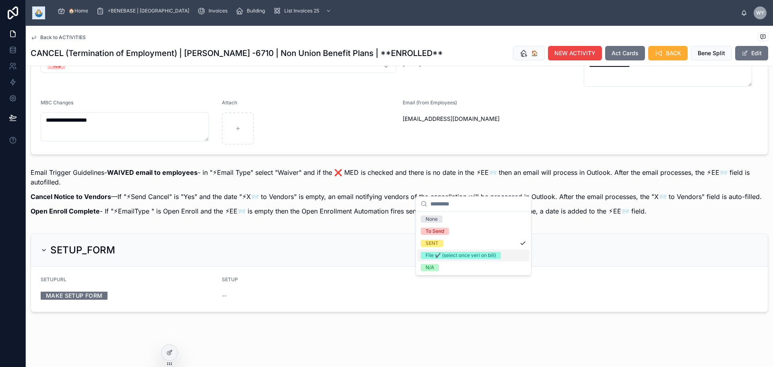
click at [457, 259] on div "File ✔️ (select once veri on bill)" at bounding box center [460, 254] width 70 height 7
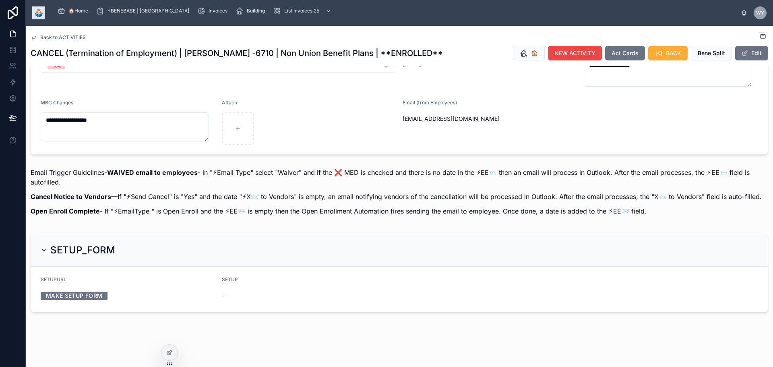
click at [79, 41] on span "Back to ACTIVITIES" at bounding box center [62, 37] width 45 height 6
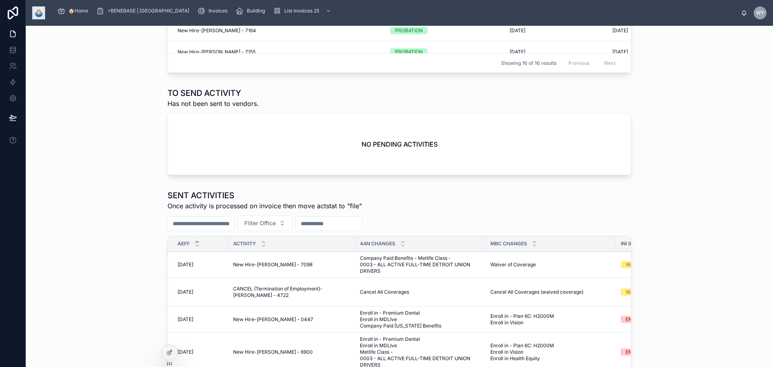
scroll to position [424, 0]
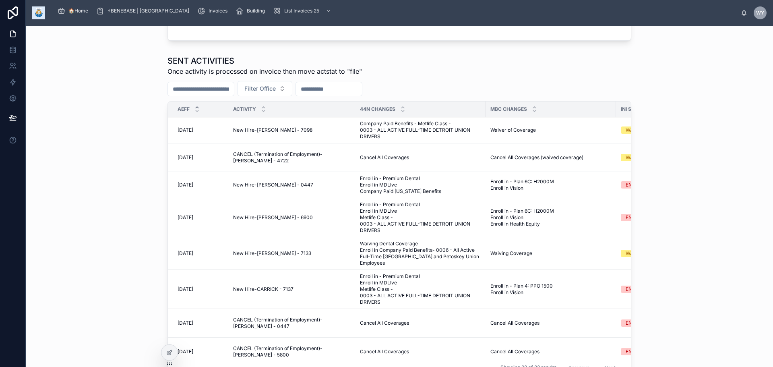
click at [360, 161] on span "Cancel All Coverages" at bounding box center [384, 157] width 49 height 6
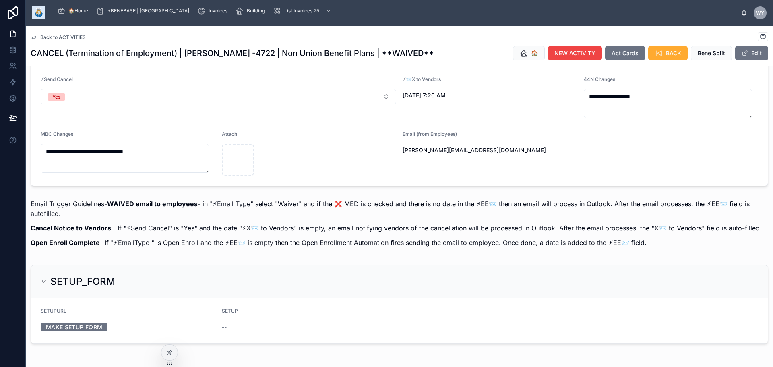
scroll to position [684, 0]
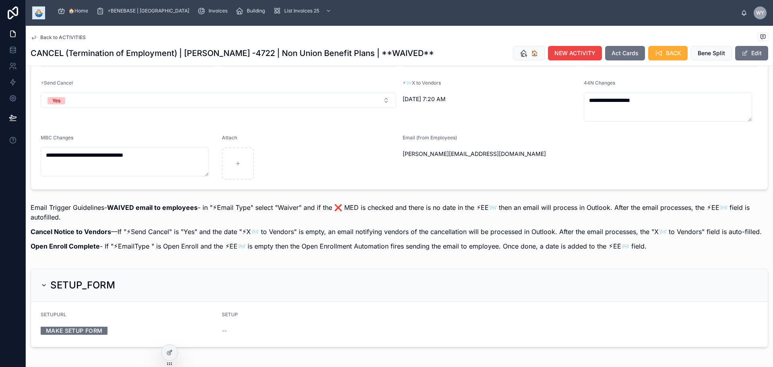
click at [490, 19] on button "SENT" at bounding box center [489, 10] width 175 height 15
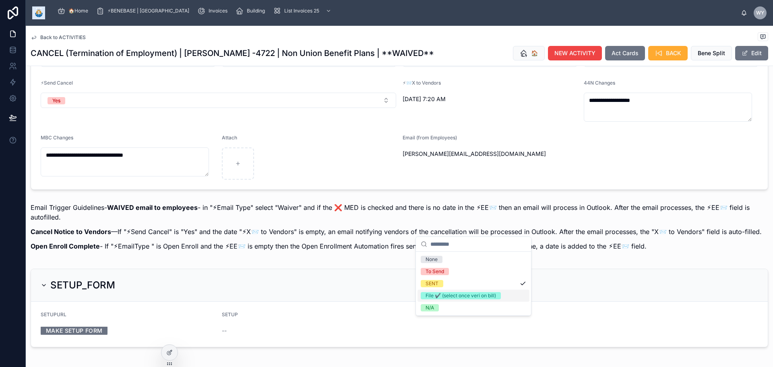
click at [463, 299] on div "File ✔️ (select once veri on bill)" at bounding box center [460, 295] width 70 height 7
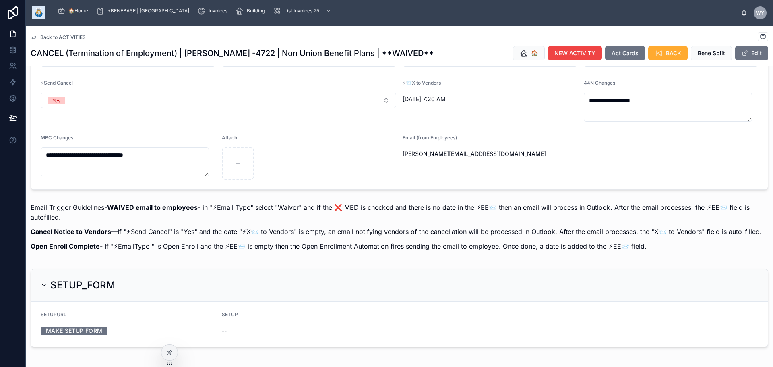
click at [94, 40] on div "Back to ACTIVITIES" at bounding box center [399, 37] width 737 height 10
click at [86, 41] on span "Back to ACTIVITIES" at bounding box center [62, 37] width 45 height 6
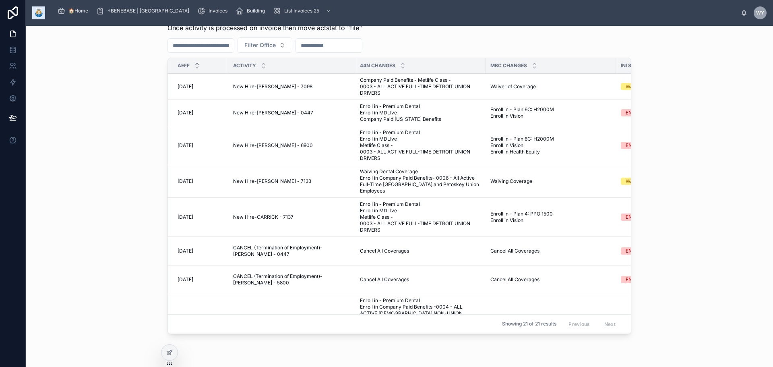
scroll to position [464, 0]
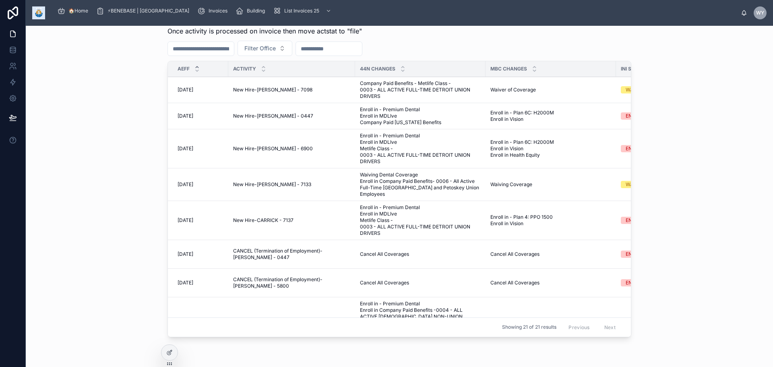
click at [360, 126] on span "Enroll in - Premium Dental Enroll in MDLIve Company Paid Wisconsin Benefits" at bounding box center [420, 115] width 121 height 19
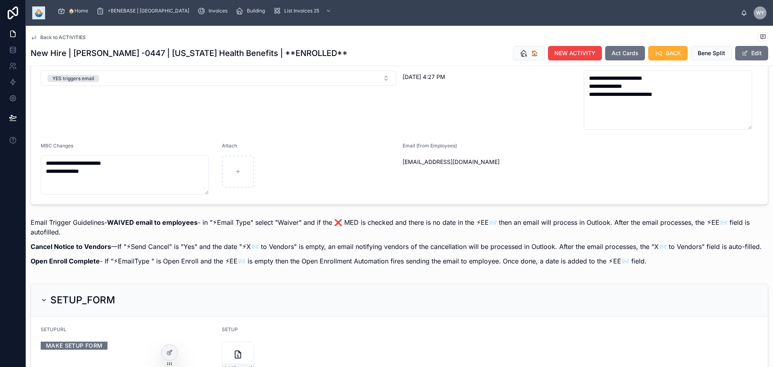
scroll to position [724, 0]
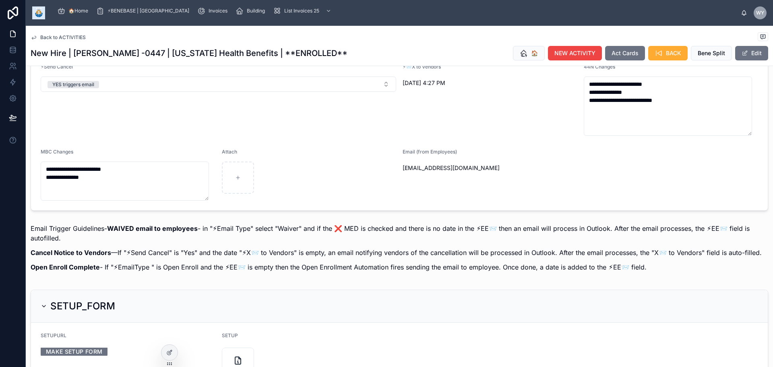
click at [452, 210] on form "**********" at bounding box center [399, 87] width 736 height 245
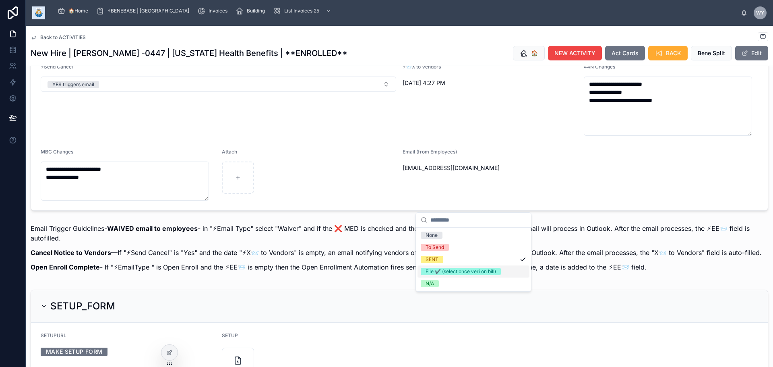
click at [439, 275] on div "File ✔️ (select once veri on bill)" at bounding box center [460, 271] width 70 height 7
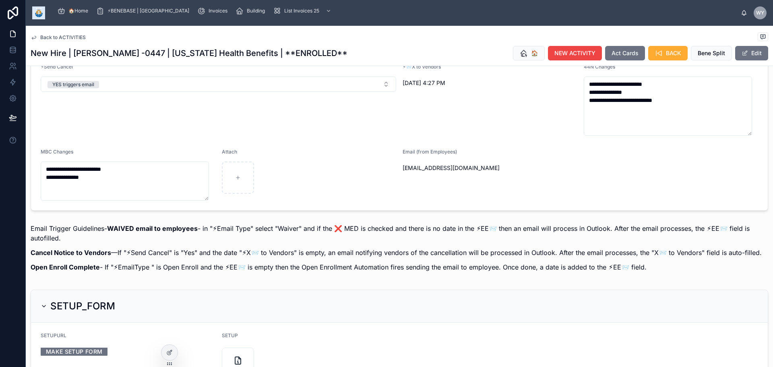
click at [80, 41] on span "Back to ACTIVITIES" at bounding box center [62, 37] width 45 height 6
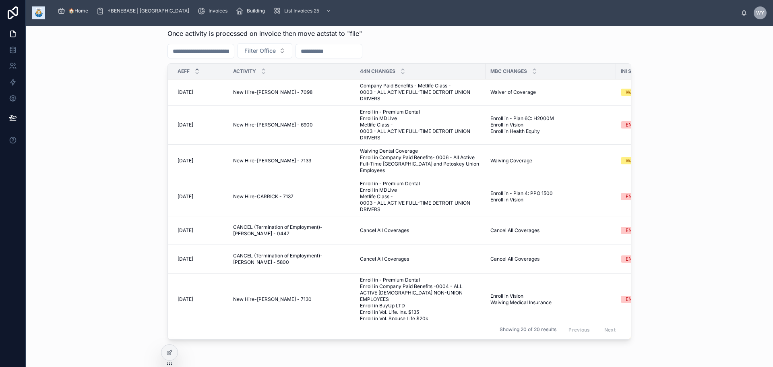
scroll to position [464, 0]
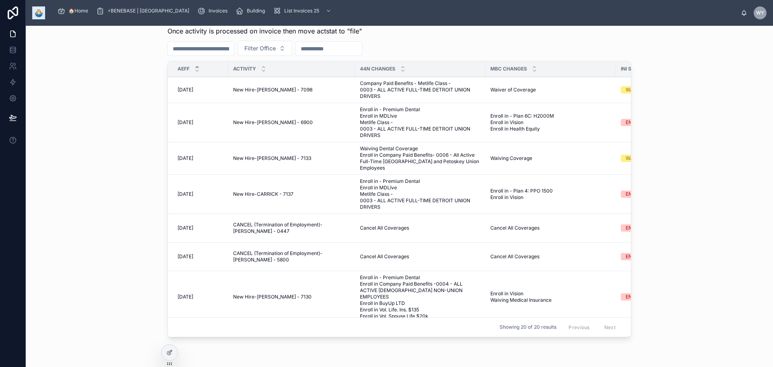
click at [233, 126] on span "New Hire-ADAMS - 6900" at bounding box center [273, 122] width 80 height 6
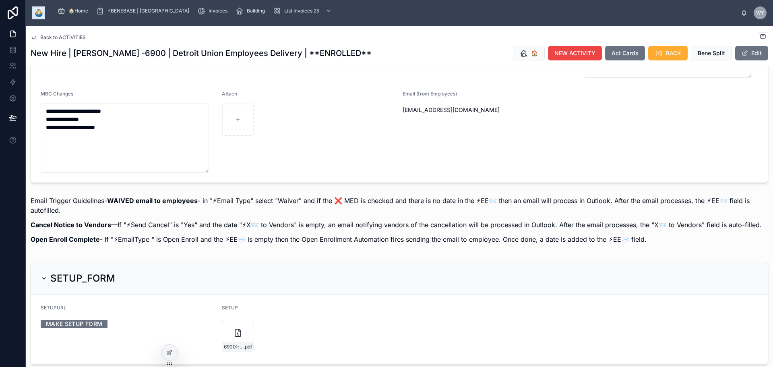
scroll to position [885, 0]
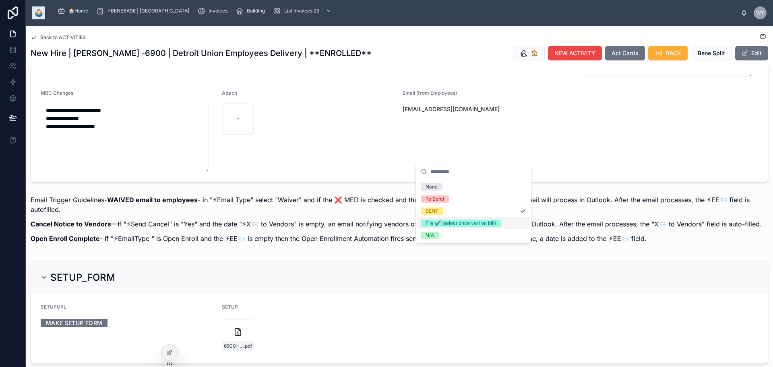
click at [468, 227] on div "File ✔️ (select once veri on bill)" at bounding box center [460, 222] width 70 height 7
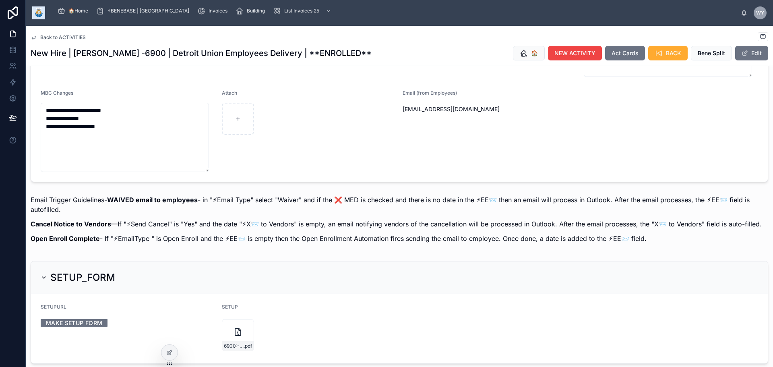
click at [86, 41] on span "Back to ACTIVITIES" at bounding box center [62, 37] width 45 height 6
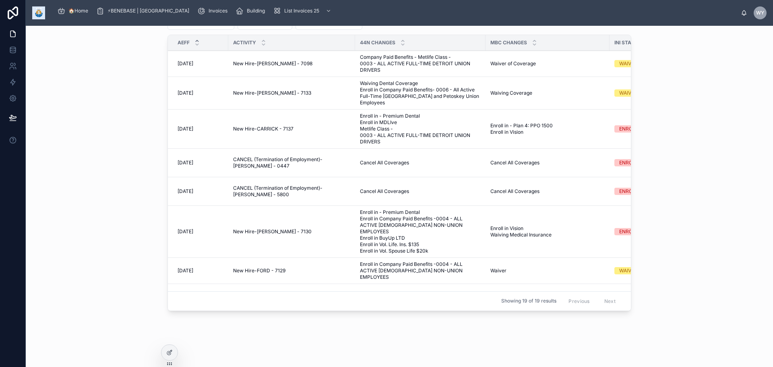
scroll to position [384, 0]
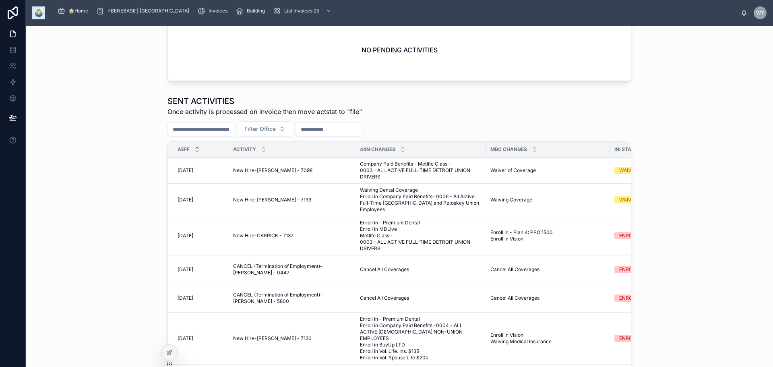
click at [360, 212] on span "Waiving Dental Coverage Enroll in Company Paid Benefits- 0006 - All Active Full…" at bounding box center [420, 200] width 121 height 26
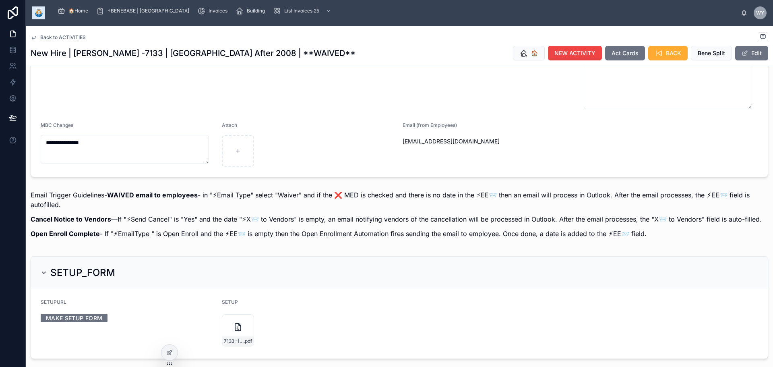
scroll to position [805, 0]
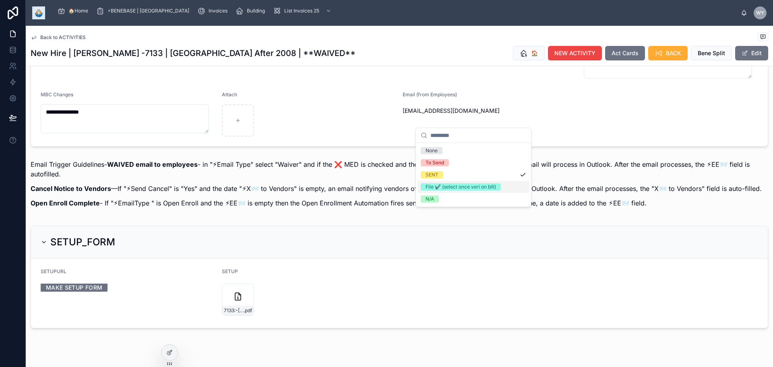
click at [459, 190] on div "File ✔️ (select once veri on bill)" at bounding box center [460, 186] width 70 height 7
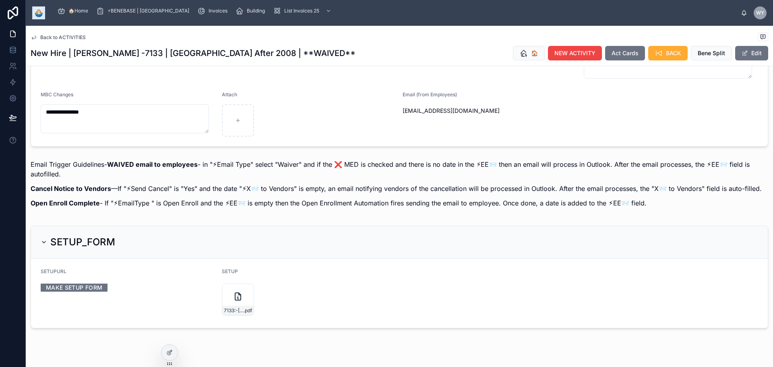
click at [86, 41] on span "Back to ACTIVITIES" at bounding box center [62, 37] width 45 height 6
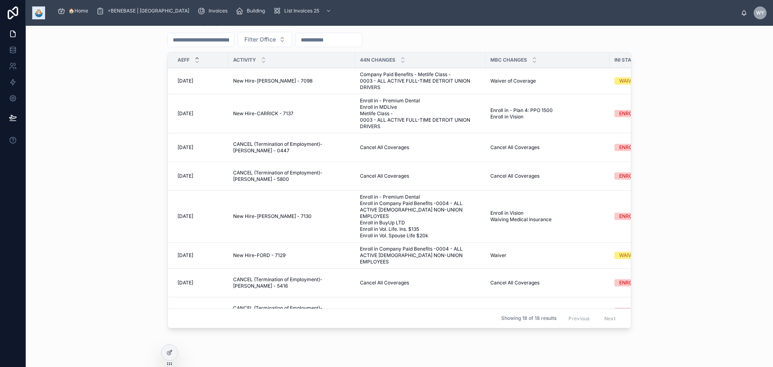
scroll to position [464, 0]
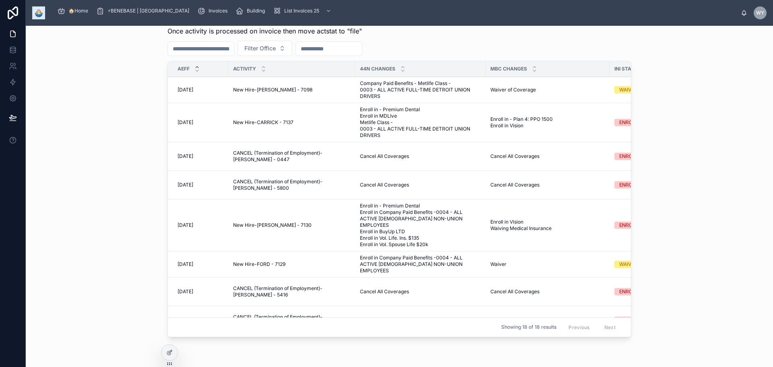
click at [360, 138] on span "Enroll in - Premium Dental Enroll in MDLIve Metlife Class - 0003 - ALL ACTIVE F…" at bounding box center [420, 122] width 121 height 32
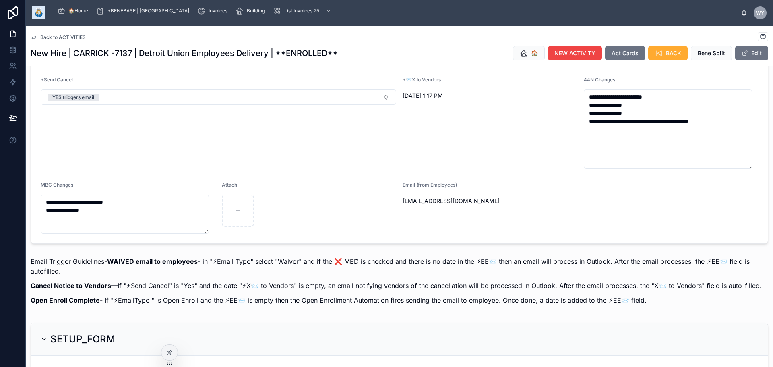
scroll to position [845, 0]
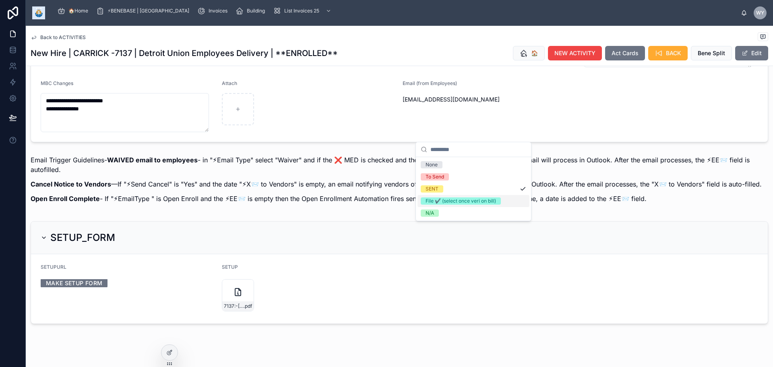
click at [462, 204] on div "File ✔️ (select once veri on bill)" at bounding box center [460, 200] width 70 height 7
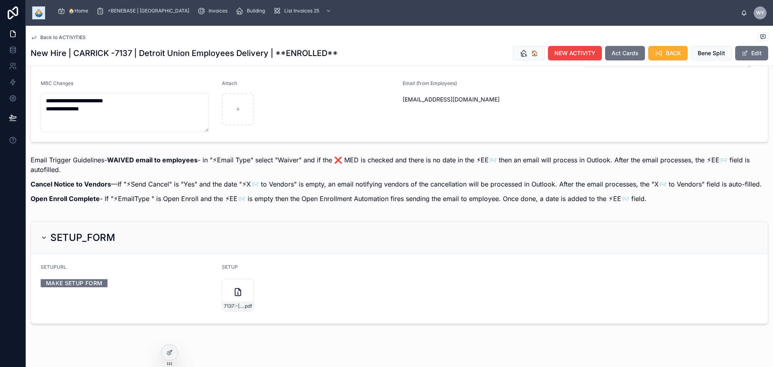
click at [84, 41] on span "Back to ACTIVITIES" at bounding box center [62, 37] width 45 height 6
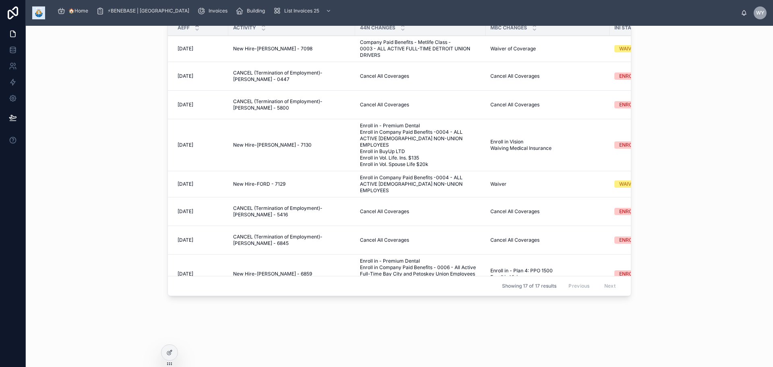
scroll to position [464, 0]
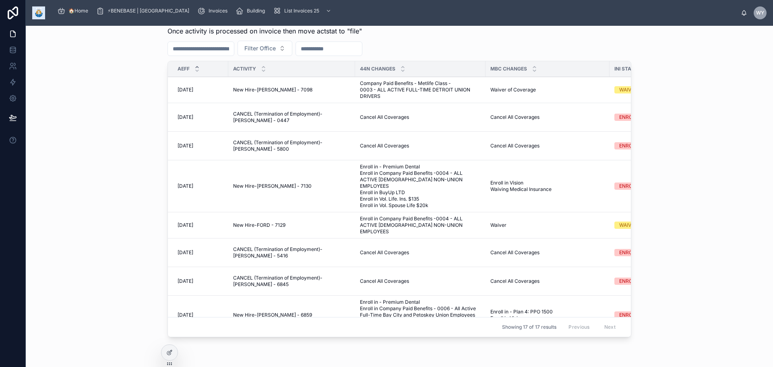
click at [367, 132] on td "Cancel All Coverages Cancel All Coverages" at bounding box center [420, 117] width 130 height 29
click at [355, 132] on td "Cancel All Coverages Cancel All Coverages" at bounding box center [420, 117] width 130 height 29
click at [276, 124] on span "CANCEL (Termination of Employment)-TUSZKA - 0447" at bounding box center [291, 117] width 117 height 13
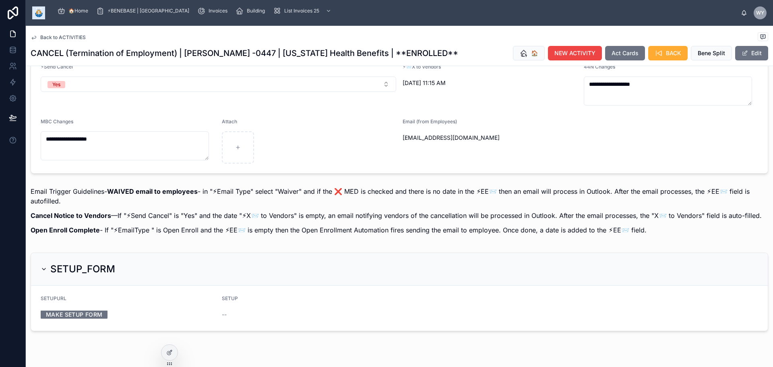
scroll to position [644, 0]
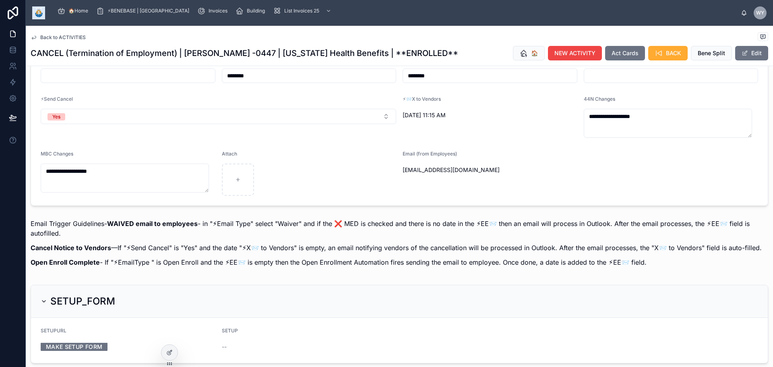
click at [483, 35] on button "SENT" at bounding box center [489, 26] width 175 height 15
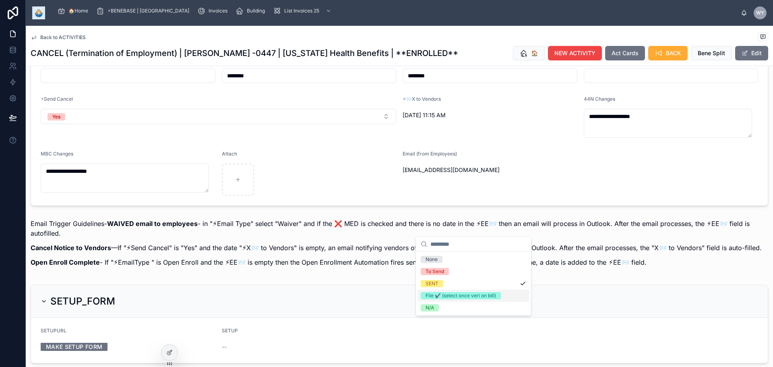
click at [474, 299] on div "File ✔️ (select once veri on bill)" at bounding box center [460, 295] width 70 height 7
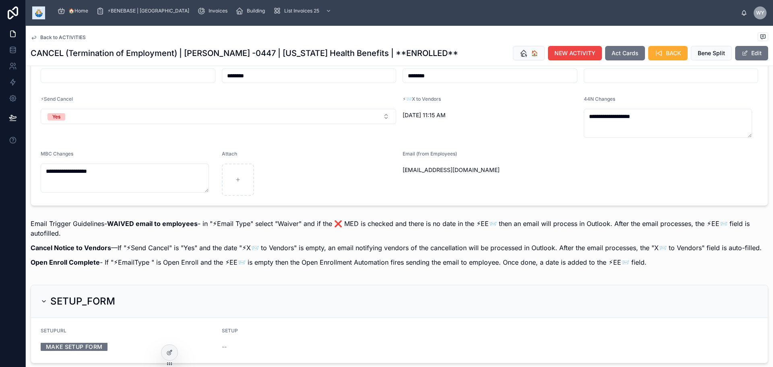
click at [80, 41] on span "Back to ACTIVITIES" at bounding box center [62, 37] width 45 height 6
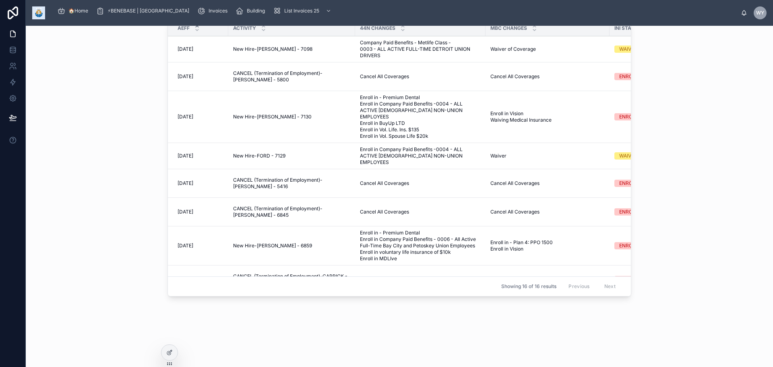
scroll to position [424, 0]
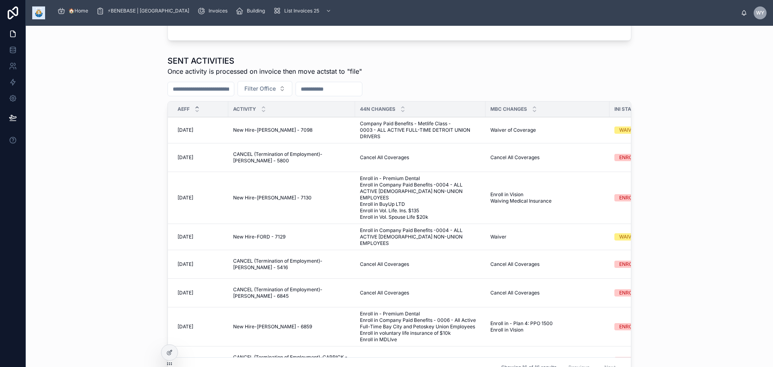
click at [360, 161] on span "Cancel All Coverages" at bounding box center [384, 157] width 49 height 6
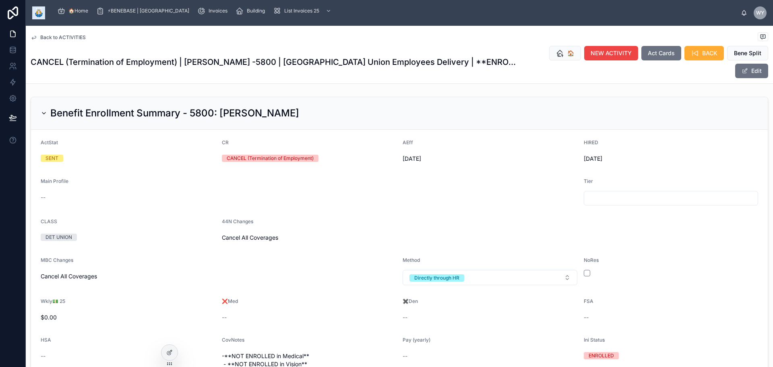
click at [84, 41] on span "Back to ACTIVITIES" at bounding box center [62, 37] width 45 height 6
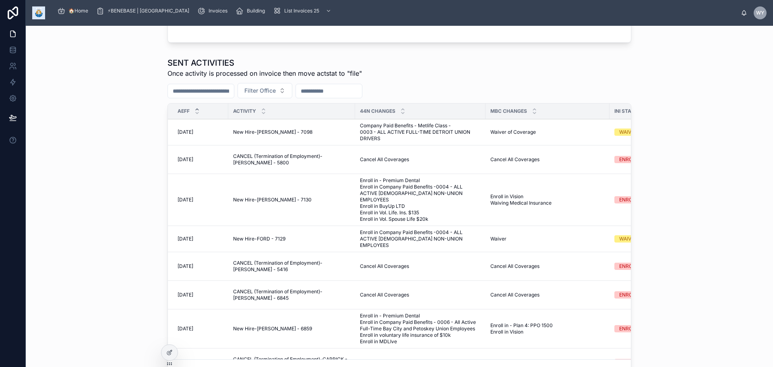
scroll to position [483, 0]
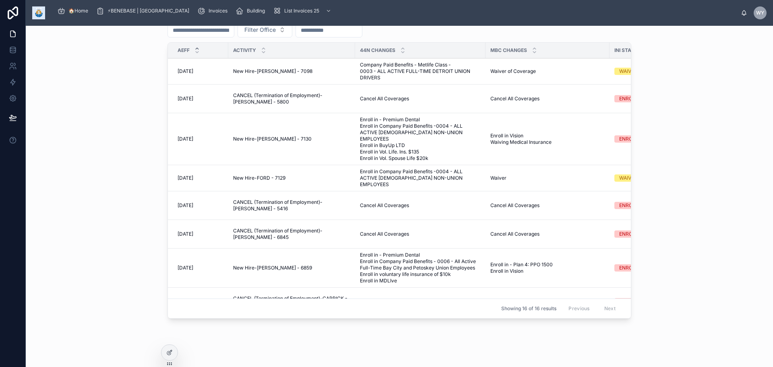
click at [360, 161] on span "Enroll in - Premium Dental Enroll in Company Paid Benefits -0004 - ALL ACTIVE F…" at bounding box center [420, 138] width 121 height 45
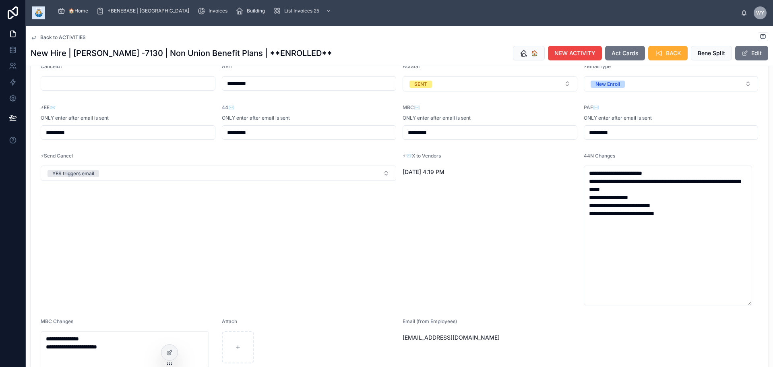
scroll to position [845, 0]
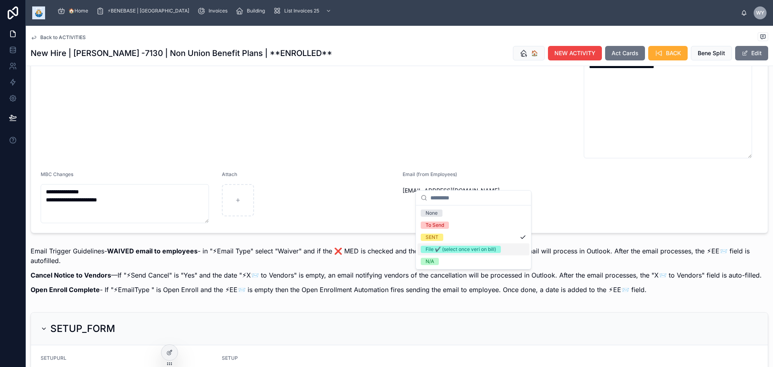
click at [453, 253] on div "File ✔️ (select once veri on bill)" at bounding box center [460, 248] width 70 height 7
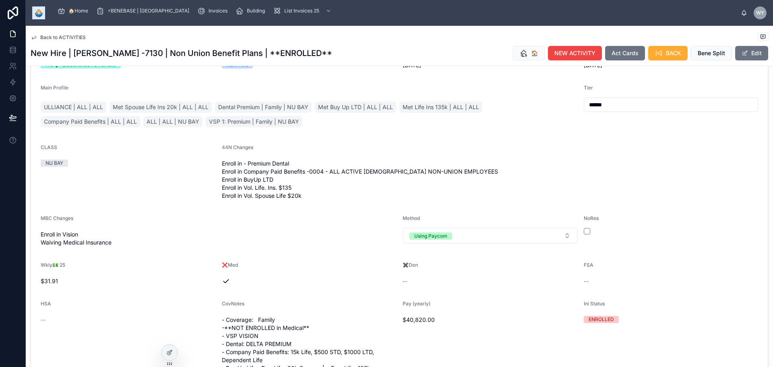
scroll to position [0, 0]
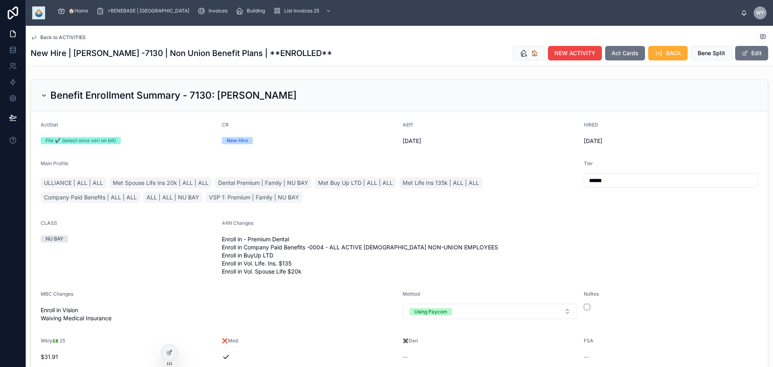
click at [72, 41] on span "Back to ACTIVITIES" at bounding box center [62, 37] width 45 height 6
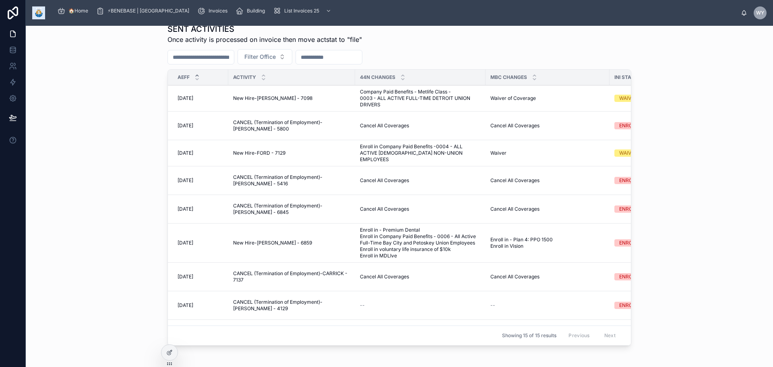
scroll to position [483, 0]
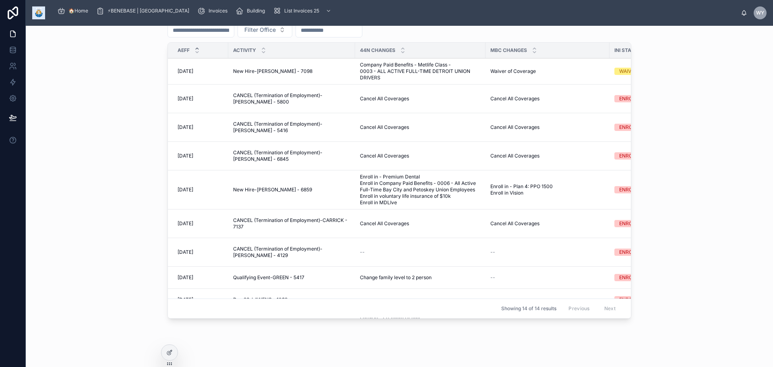
click at [360, 130] on span "Cancel All Coverages" at bounding box center [384, 127] width 49 height 6
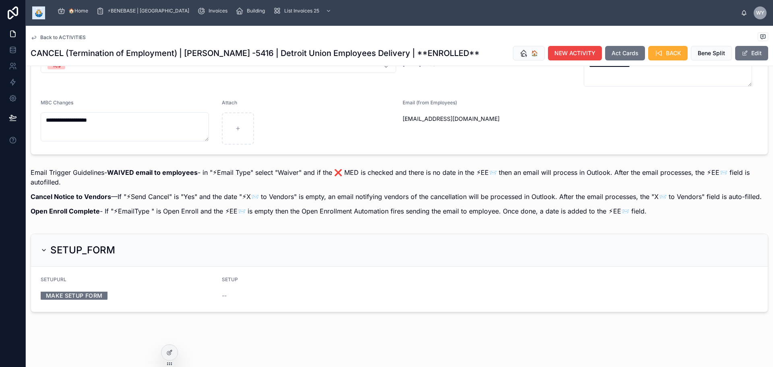
scroll to position [724, 0]
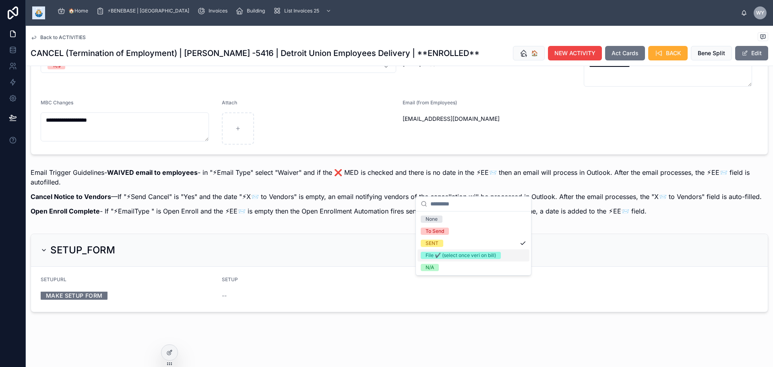
click at [451, 259] on div "File ✔️ (select once veri on bill)" at bounding box center [460, 254] width 70 height 7
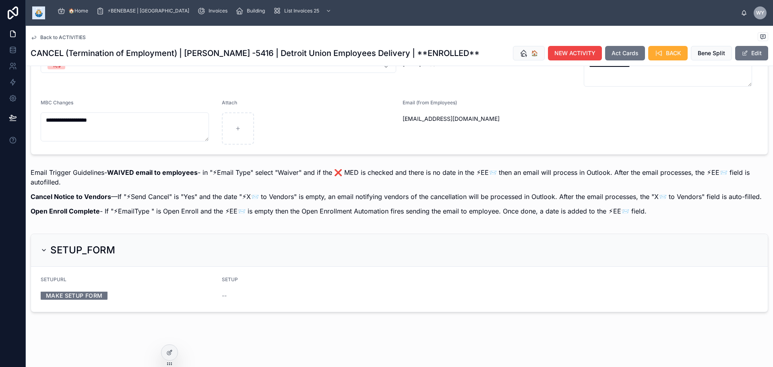
click at [77, 41] on span "Back to ACTIVITIES" at bounding box center [62, 37] width 45 height 6
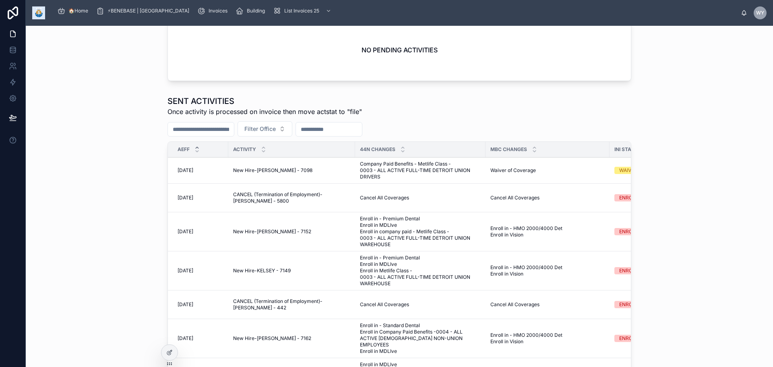
scroll to position [88, 0]
click at [360, 243] on span "Enroll in - Premium Dental Enroll in MDLIve Enroll in company paid - Metlife Cl…" at bounding box center [420, 231] width 121 height 32
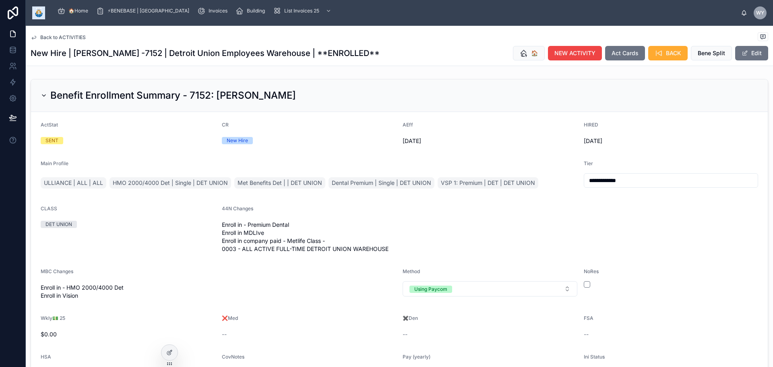
click at [67, 41] on span "Back to ACTIVITIES" at bounding box center [62, 37] width 45 height 6
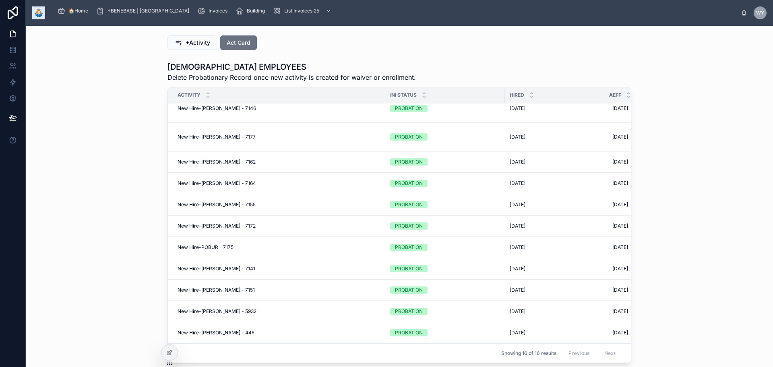
scroll to position [396, 0]
drag, startPoint x: 61, startPoint y: 166, endPoint x: 107, endPoint y: 164, distance: 46.3
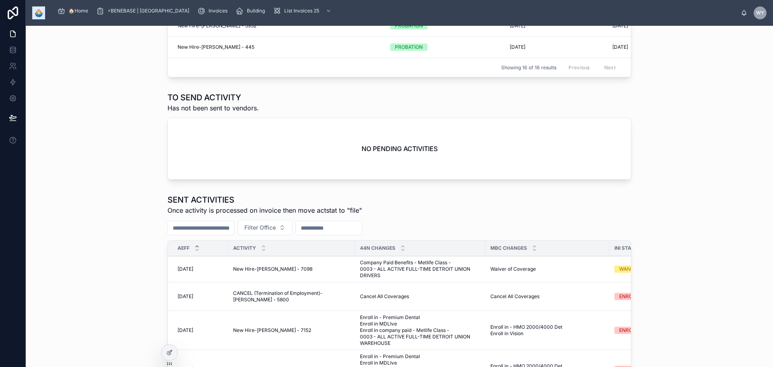
scroll to position [183, 0]
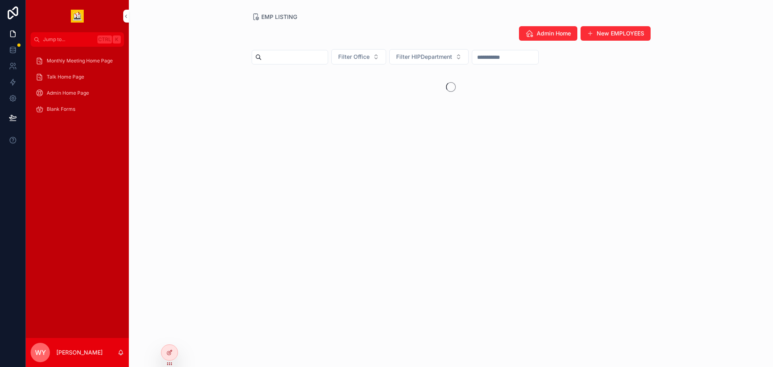
drag, startPoint x: 83, startPoint y: 112, endPoint x: 106, endPoint y: 114, distance: 23.0
click at [83, 96] on span "Admin Home Page" at bounding box center [68, 93] width 42 height 6
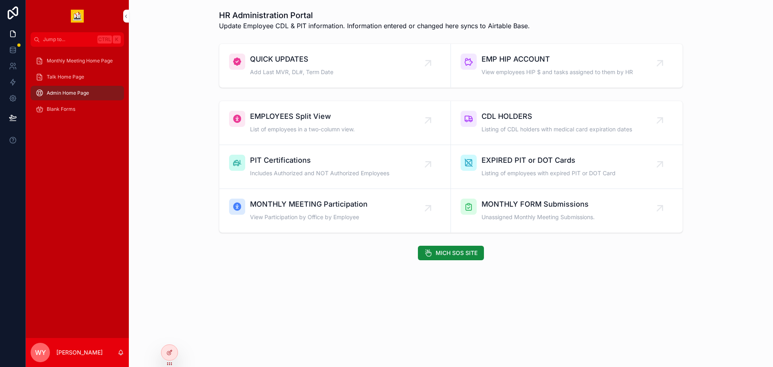
click at [567, 78] on div "EMP HIP ACCOUNT View employees HIP $ and tasks assigned to them by HR" at bounding box center [556, 66] width 151 height 24
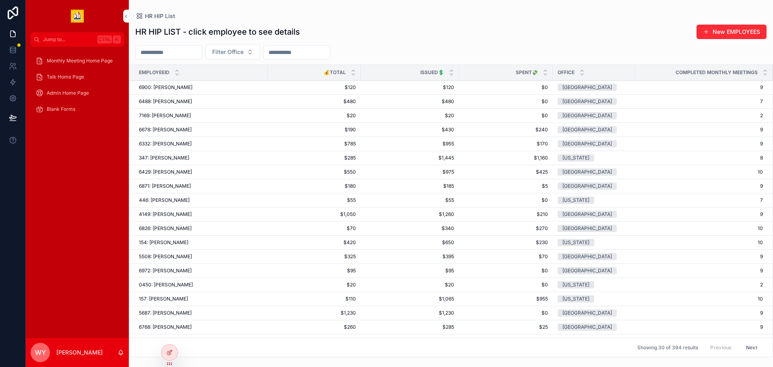
click at [202, 58] on input "scrollable content" at bounding box center [169, 52] width 66 height 11
type input "*********"
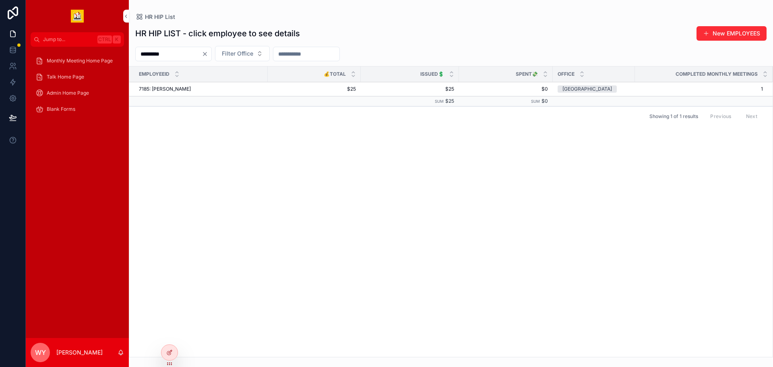
click at [191, 92] on span "7185: RICHARD UNDERWOOD" at bounding box center [165, 89] width 52 height 6
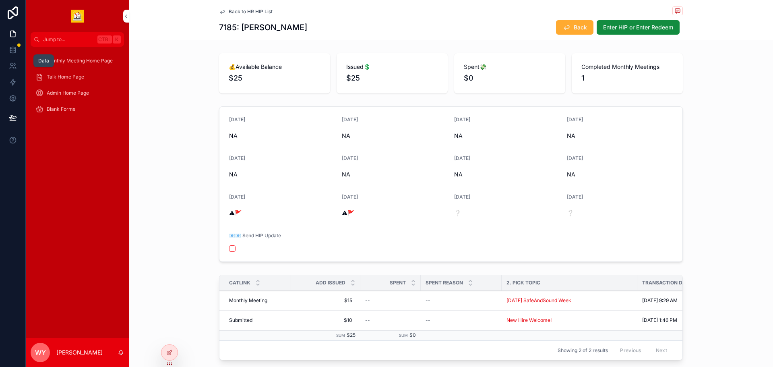
click at [15, 49] on icon at bounding box center [12, 48] width 5 height 2
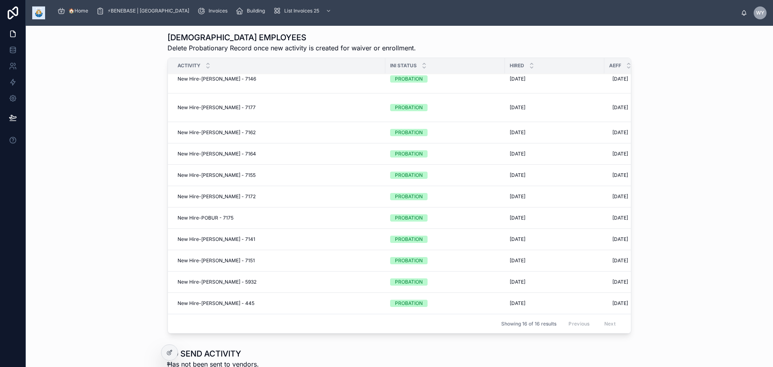
scroll to position [201, 0]
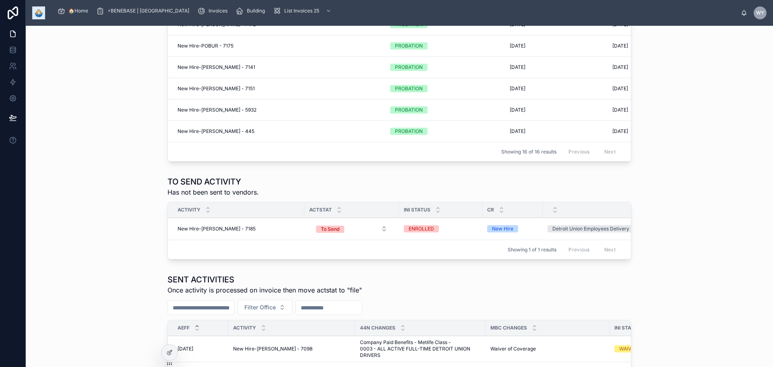
click at [206, 232] on span "New Hire-[PERSON_NAME] - 7185" at bounding box center [216, 228] width 78 height 6
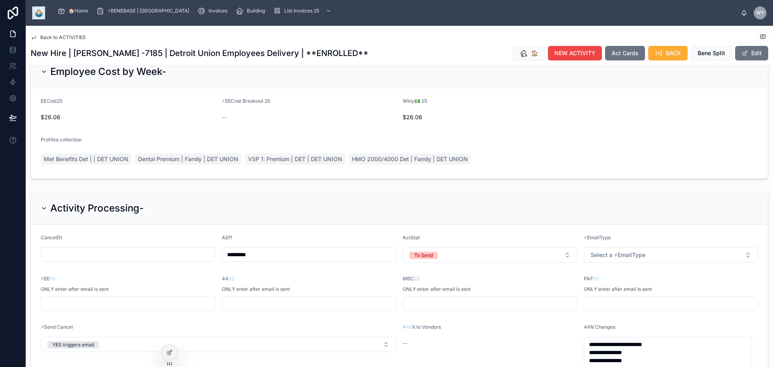
scroll to position [443, 0]
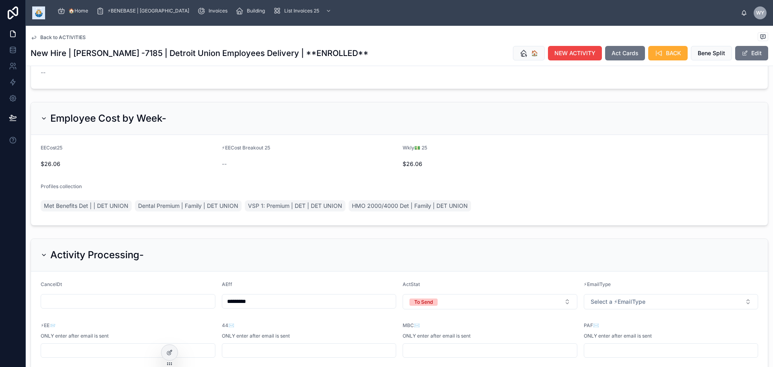
click at [749, 60] on button "Edit" at bounding box center [751, 53] width 33 height 14
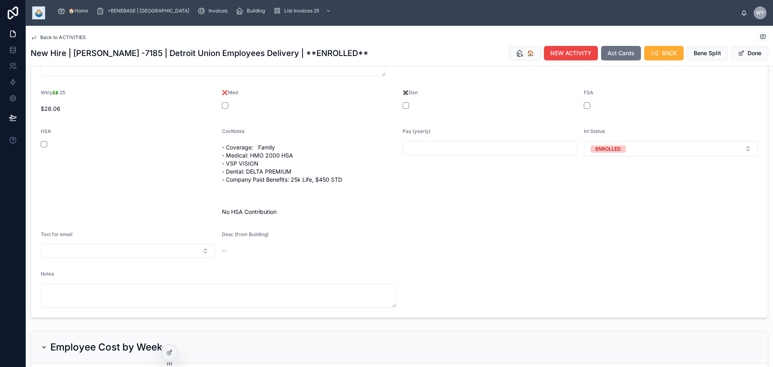
scroll to position [273, 0]
click at [492, 156] on input "text" at bounding box center [490, 149] width 174 height 11
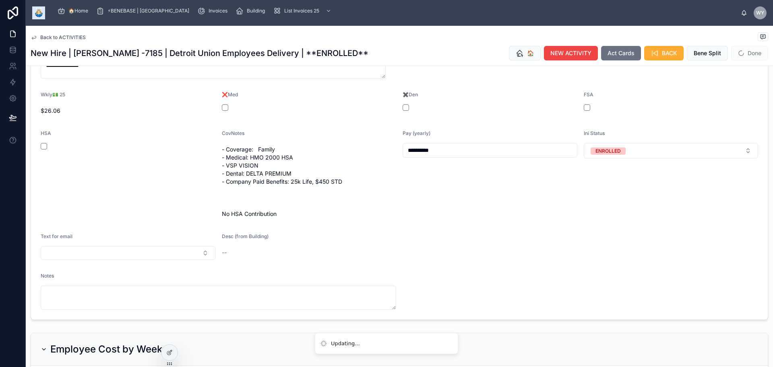
type input "**********"
click at [556, 220] on div "**********" at bounding box center [489, 175] width 175 height 90
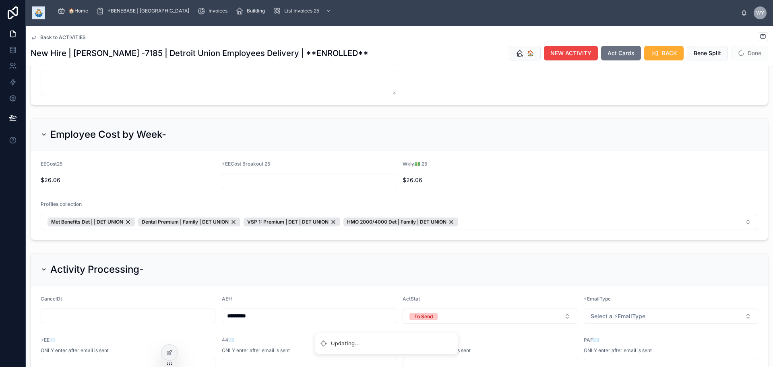
scroll to position [514, 0]
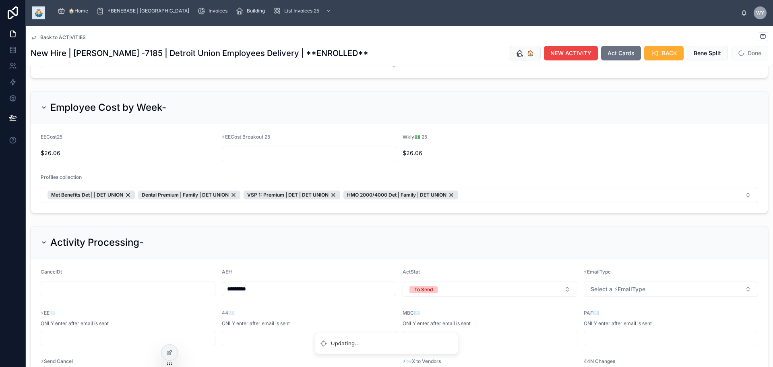
click at [204, 18] on button "Select Button" at bounding box center [128, 11] width 175 height 14
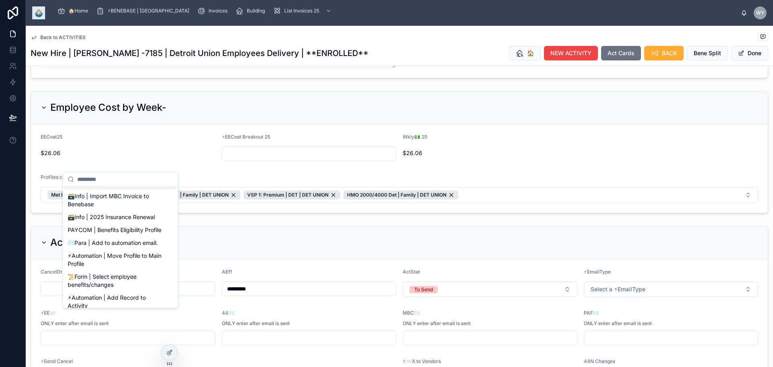
scroll to position [80, 0]
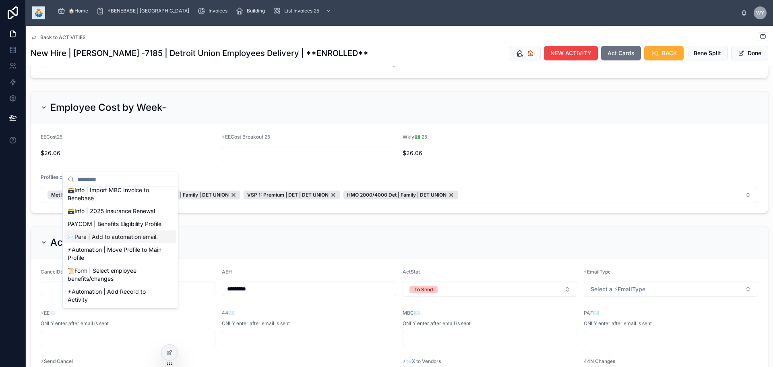
click at [154, 241] on span "✉️Para | Add to automation email." at bounding box center [113, 237] width 90 height 8
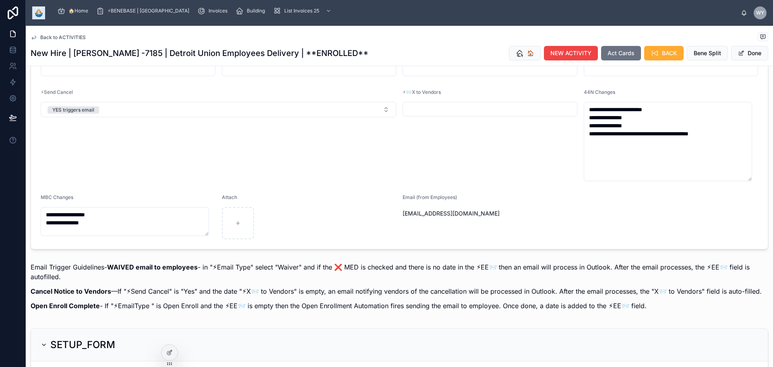
scroll to position [796, 0]
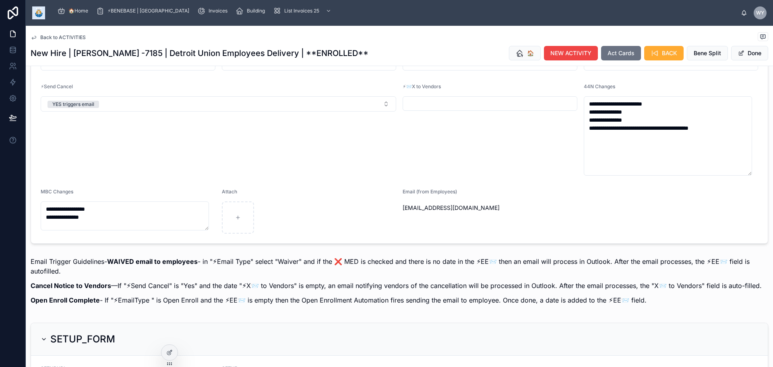
click at [612, 69] on input "text" at bounding box center [671, 63] width 174 height 11
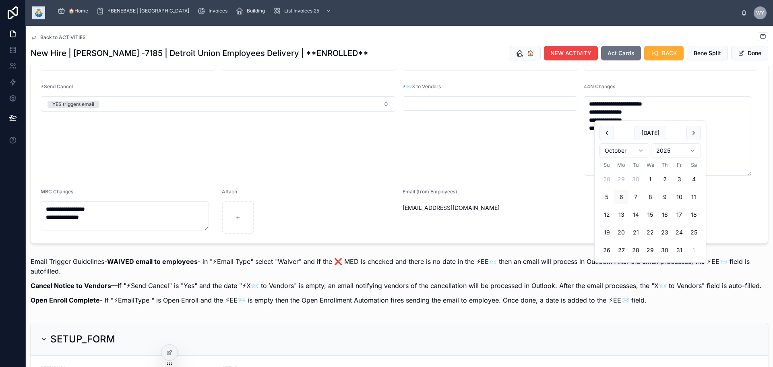
click at [622, 204] on button "6" at bounding box center [621, 197] width 14 height 14
type input "*********"
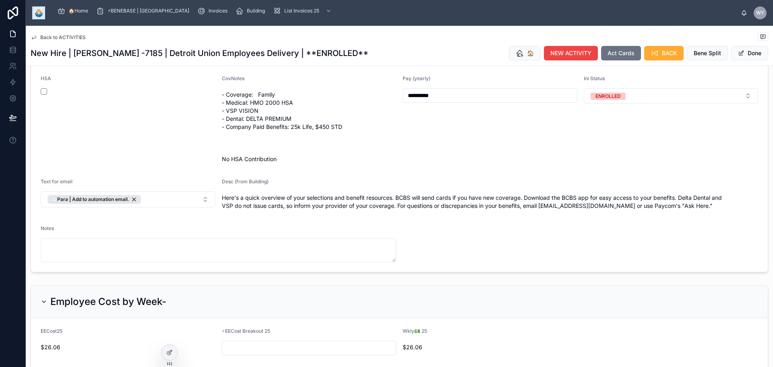
scroll to position [282, 0]
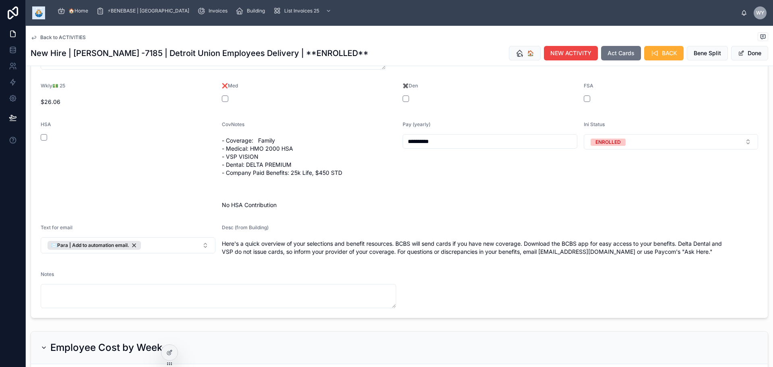
click at [76, 41] on span "Back to ACTIVITIES" at bounding box center [62, 37] width 45 height 6
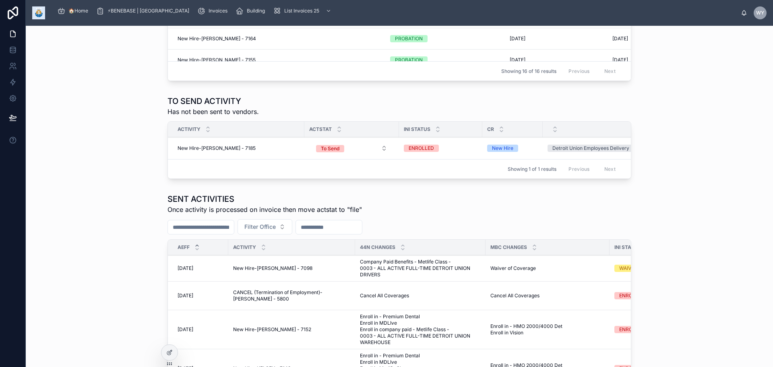
click at [177, 151] on span "New Hire-[PERSON_NAME] - 7185" at bounding box center [216, 148] width 78 height 6
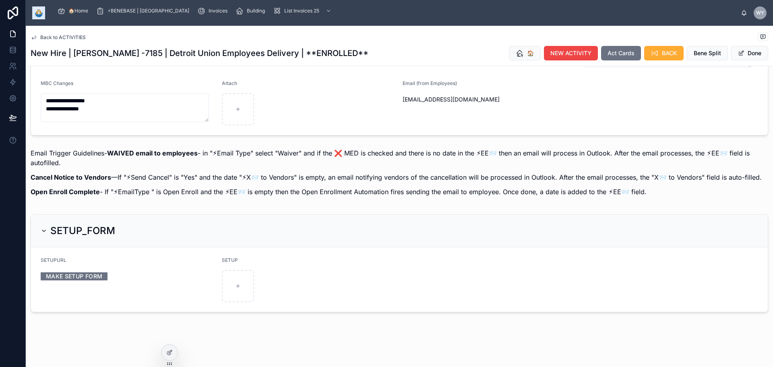
scroll to position [1207, 0]
click at [107, 282] on link "MAKE SETUP FORM" at bounding box center [74, 276] width 67 height 12
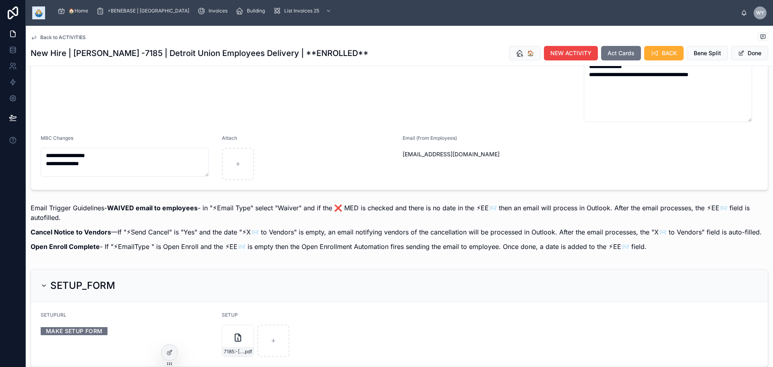
scroll to position [845, 0]
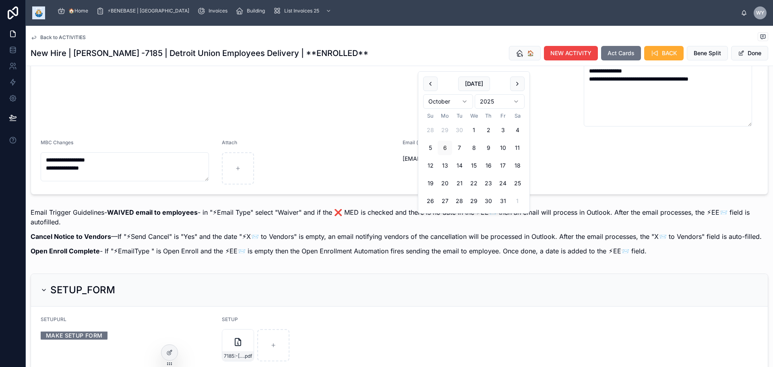
click at [483, 20] on input "text" at bounding box center [490, 13] width 174 height 11
click at [449, 155] on button "6" at bounding box center [444, 147] width 14 height 14
type input "*********"
click at [363, 20] on input "text" at bounding box center [309, 13] width 174 height 11
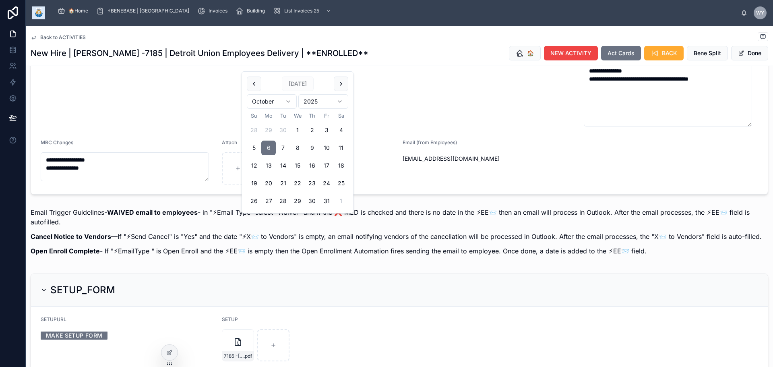
type input "*********"
click at [288, 44] on div "⚡Send Cancel" at bounding box center [218, 39] width 355 height 10
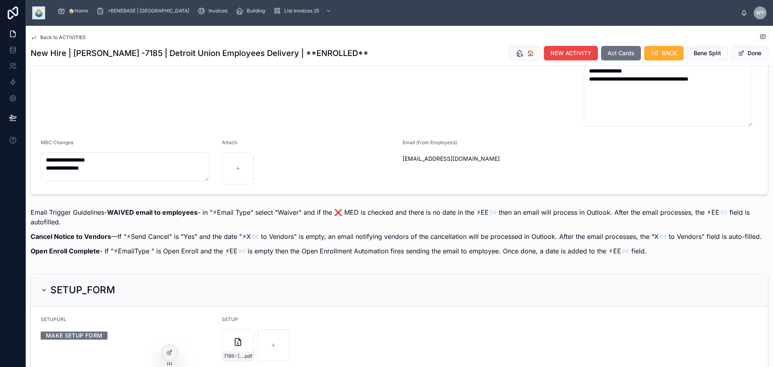
type input "**********"
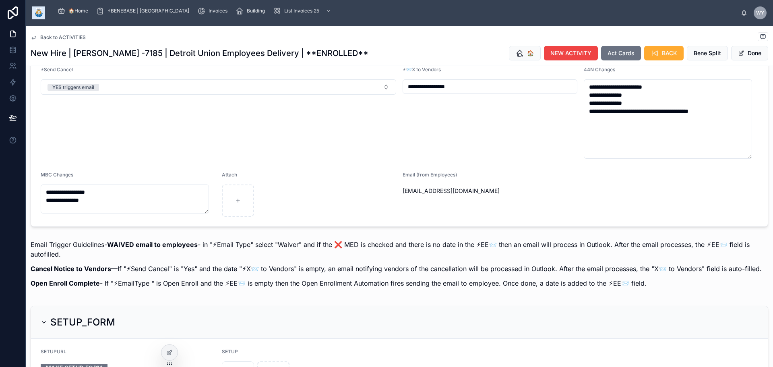
scroll to position [925, 0]
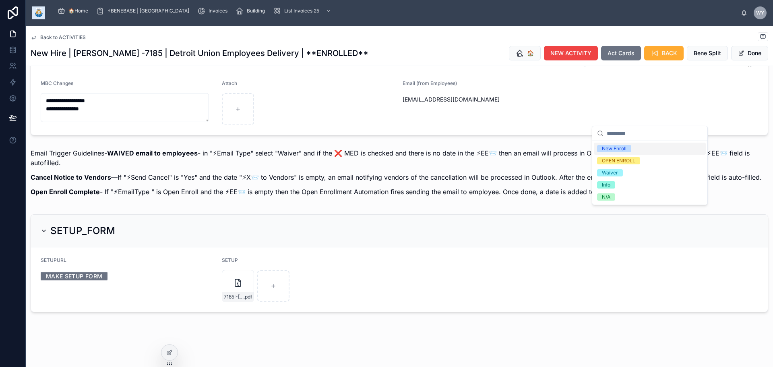
click at [670, 151] on div "New Enroll" at bounding box center [649, 148] width 112 height 12
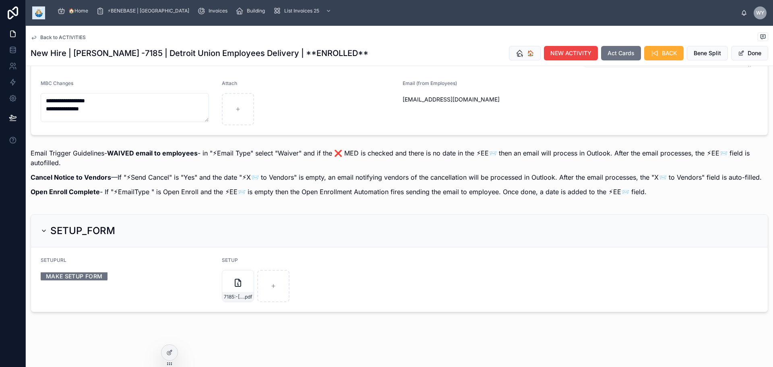
type input "*********"
click at [82, 41] on span "Back to ACTIVITIES" at bounding box center [62, 37] width 45 height 6
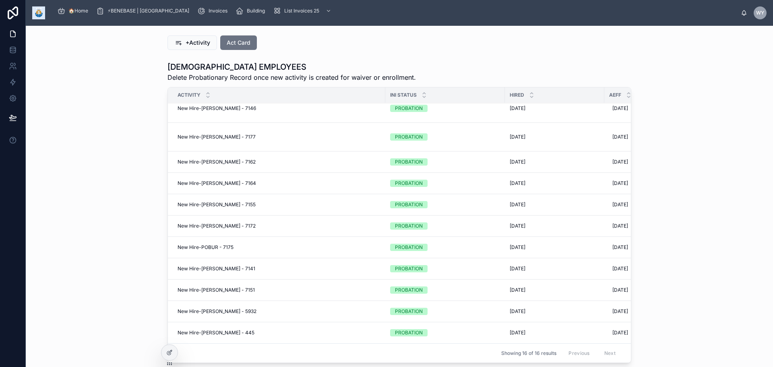
scroll to position [362, 0]
click at [626, 96] on icon at bounding box center [628, 93] width 5 height 5
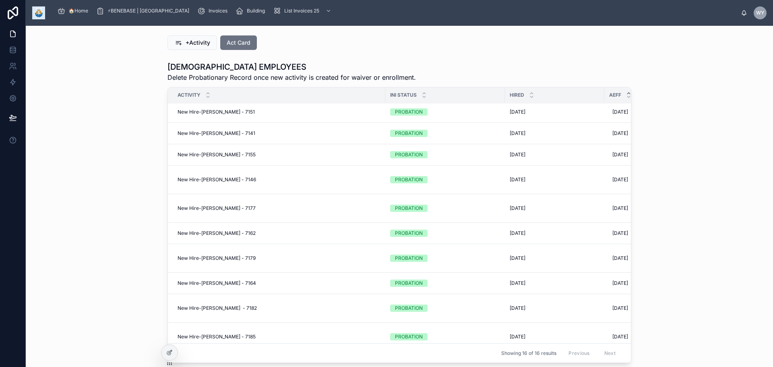
scroll to position [80, 0]
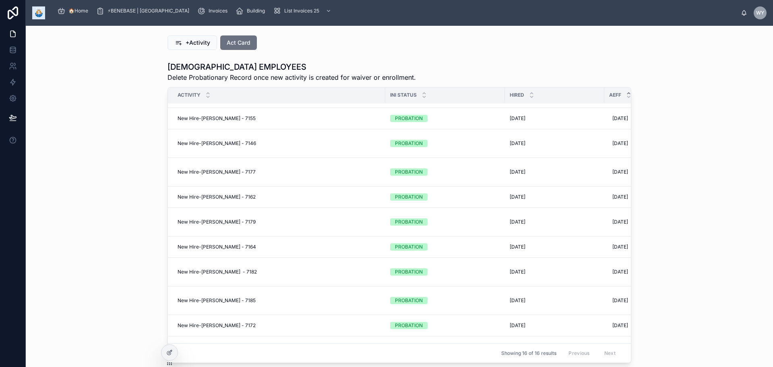
click at [177, 146] on span "New Hire-[PERSON_NAME] - 7146" at bounding box center [216, 143] width 78 height 6
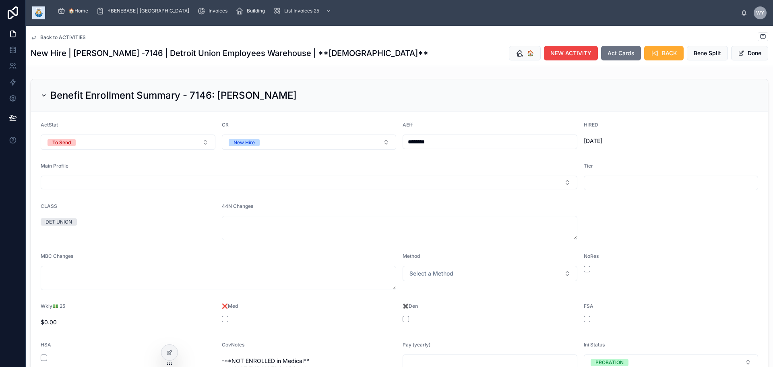
click at [78, 41] on span "Back to ACTIVITIES" at bounding box center [62, 37] width 45 height 6
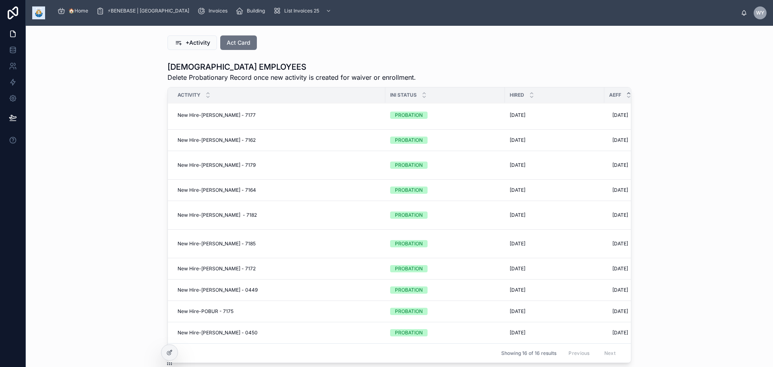
scroll to position [396, 0]
